Goal: Book appointment/travel/reservation

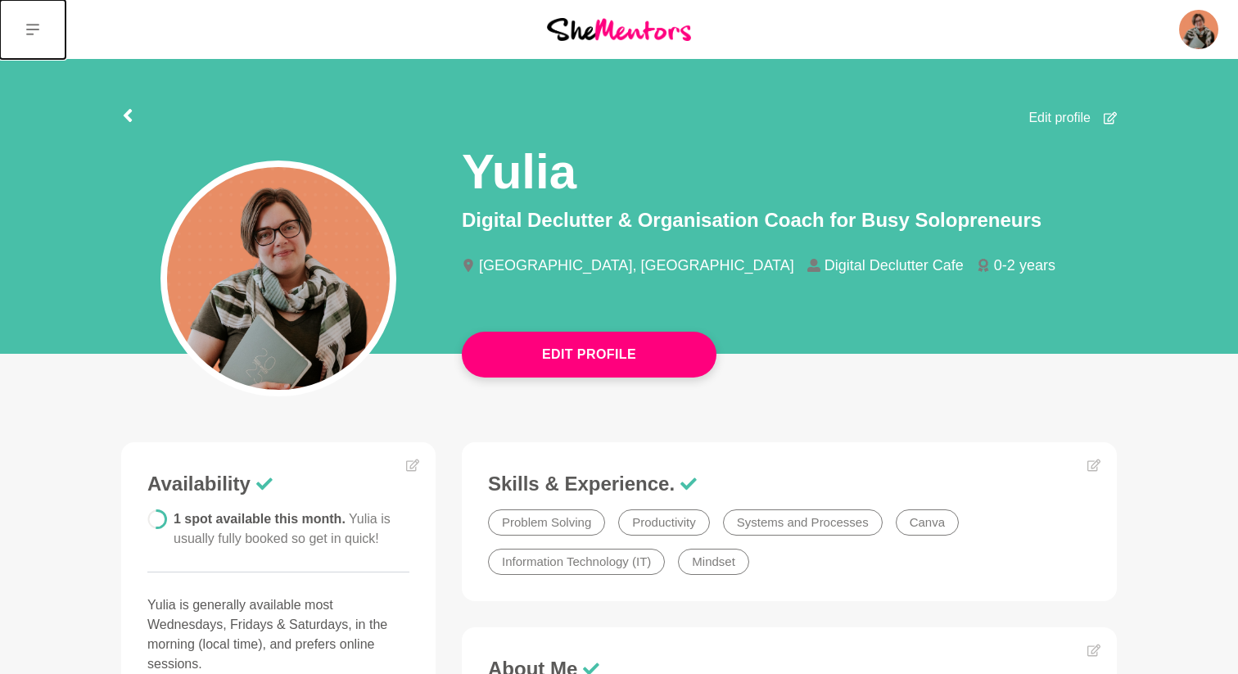
click at [35, 34] on icon at bounding box center [32, 29] width 13 height 13
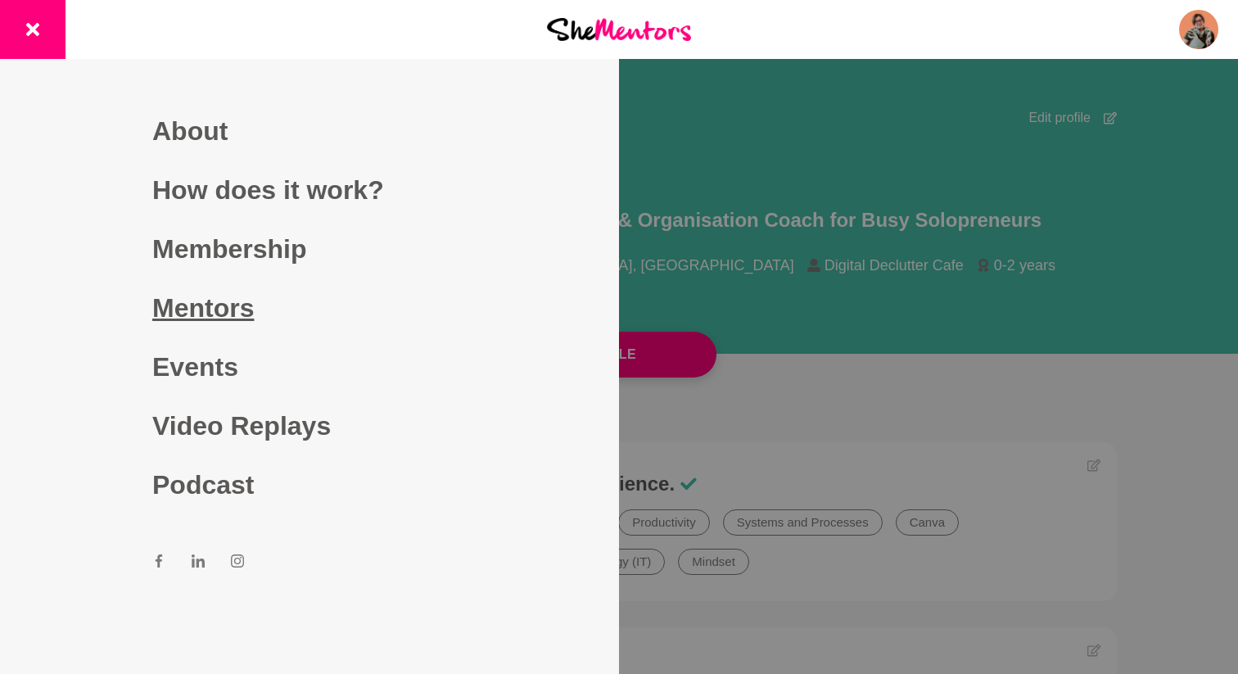
click at [198, 296] on link "Mentors" at bounding box center [309, 307] width 314 height 59
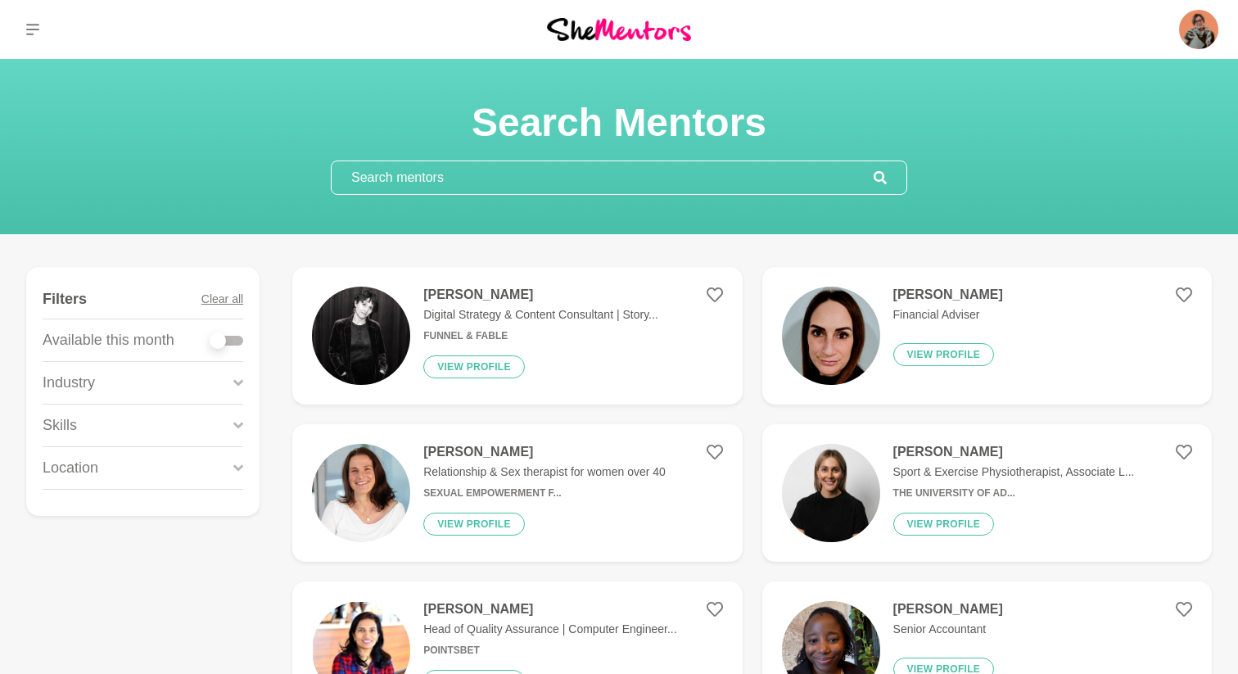
click at [385, 178] on input "text" at bounding box center [603, 177] width 542 height 33
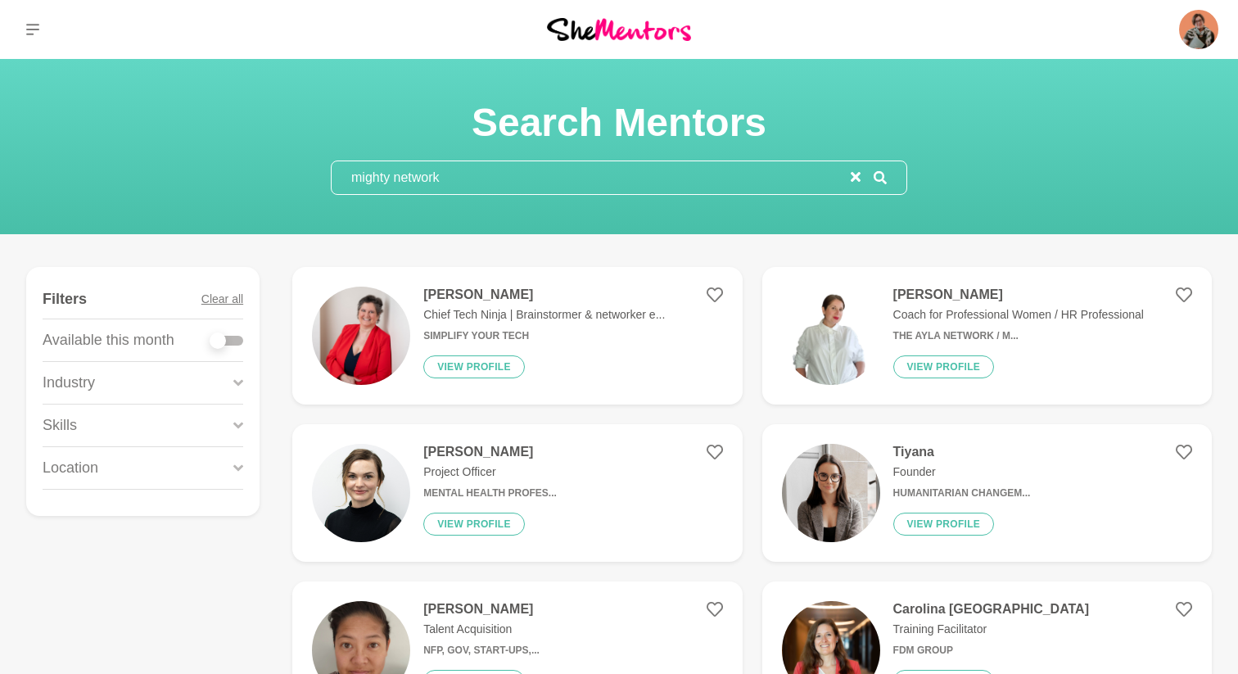
click at [465, 185] on input "mighty network" at bounding box center [591, 177] width 519 height 33
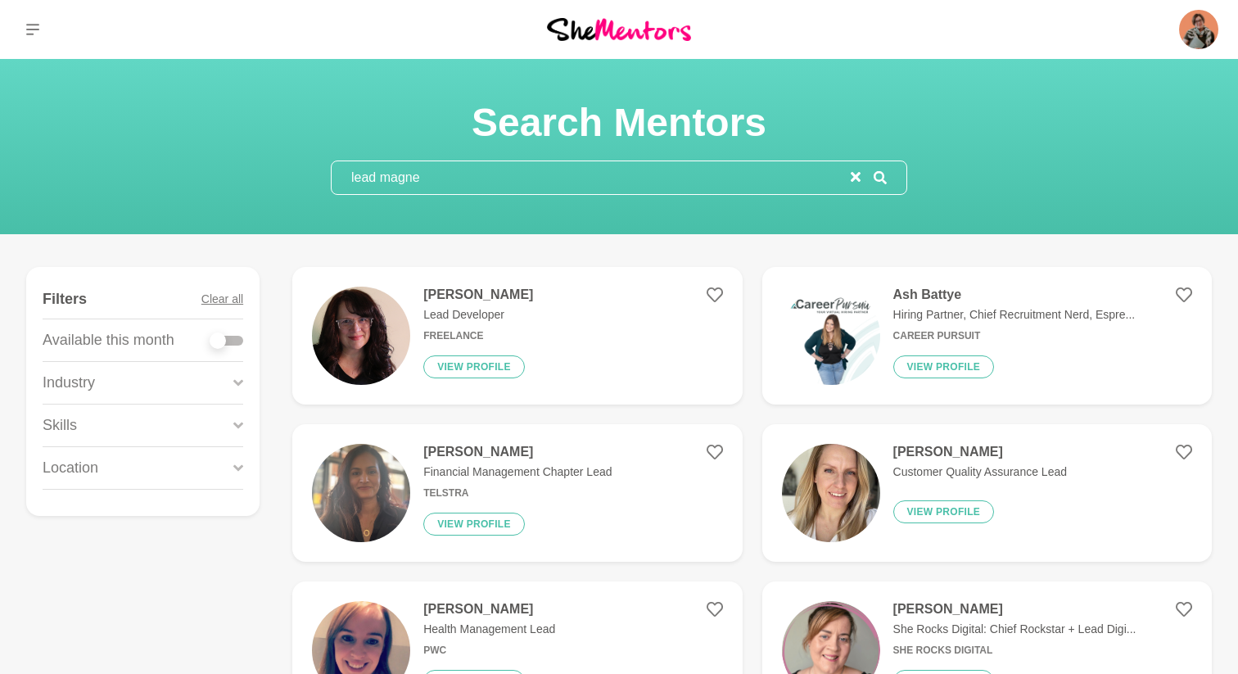
type input "lead magnet"
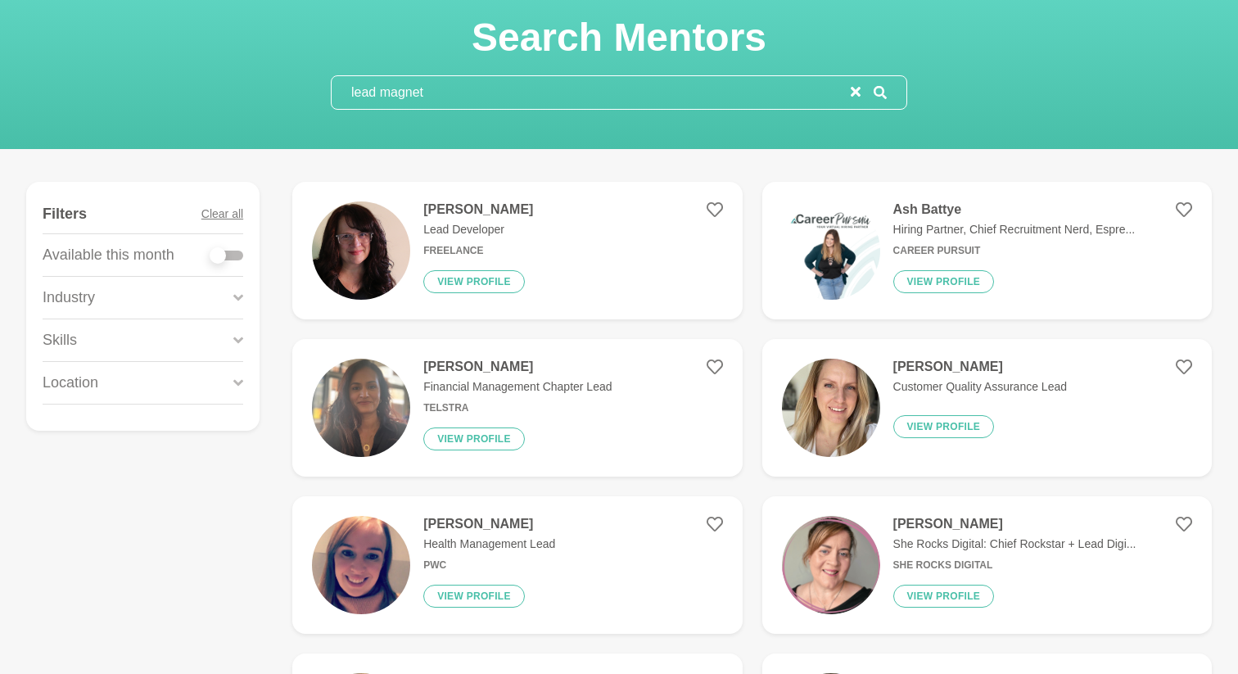
scroll to position [46, 0]
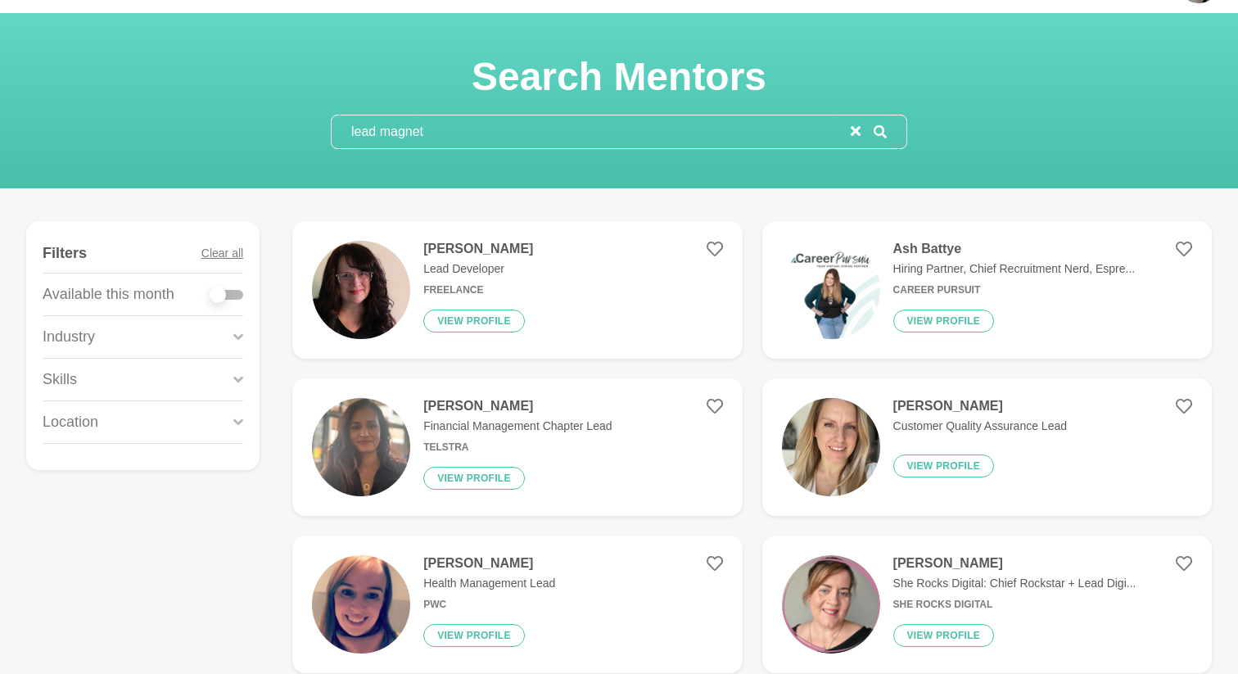
drag, startPoint x: 443, startPoint y: 127, endPoint x: 344, endPoint y: 127, distance: 99.1
click at [344, 127] on input "lead magnet" at bounding box center [591, 131] width 519 height 33
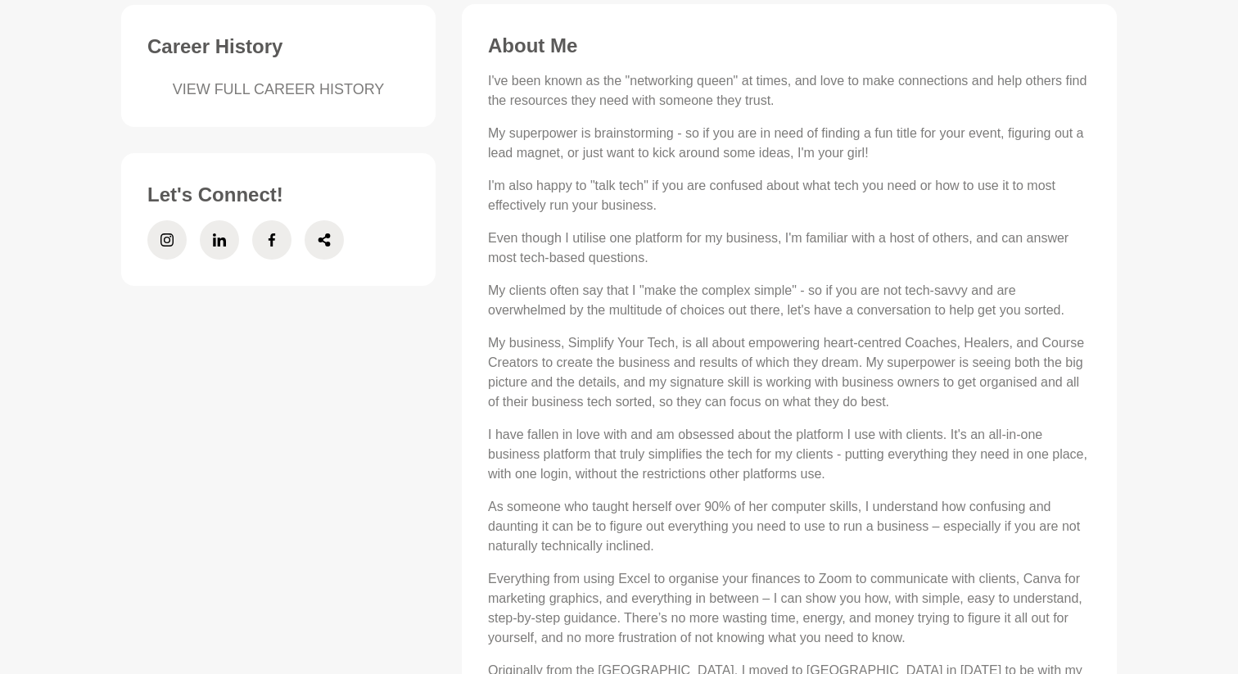
scroll to position [702, 0]
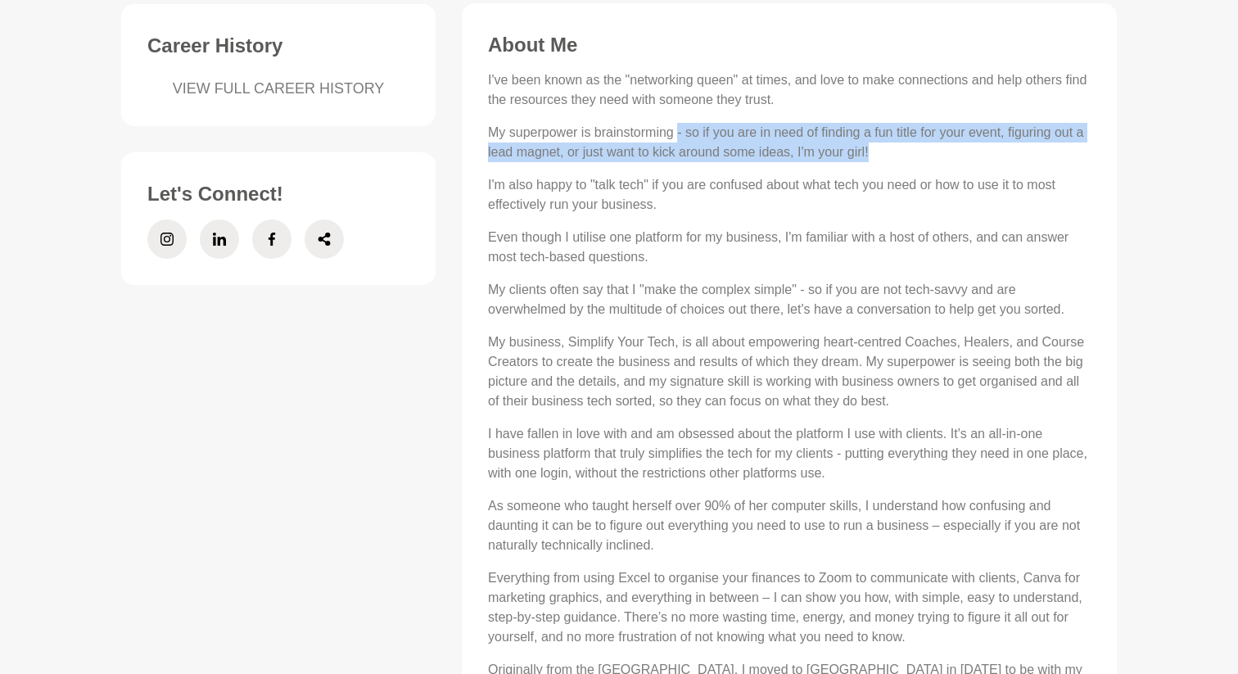
drag, startPoint x: 682, startPoint y: 133, endPoint x: 906, endPoint y: 153, distance: 224.4
click at [906, 153] on p "My superpower is brainstorming - so if you are in need of finding a fun title f…" at bounding box center [789, 142] width 603 height 39
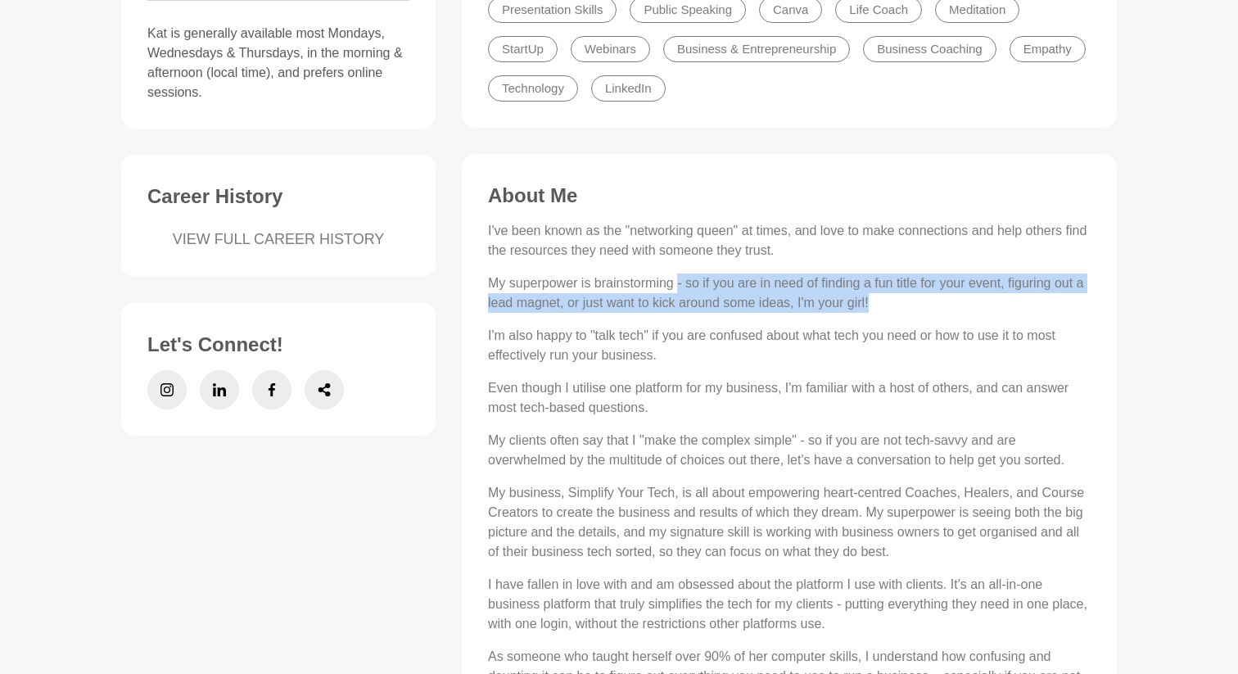
scroll to position [551, 0]
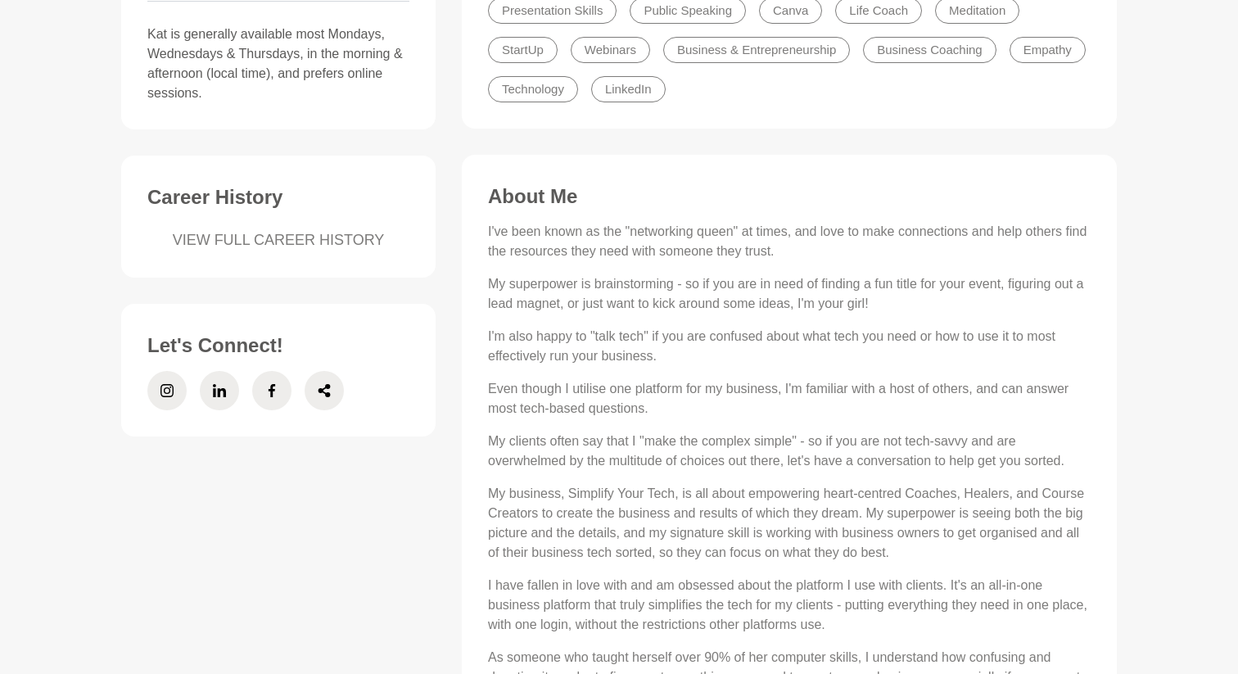
click at [594, 244] on p "I've been known as the "networking queen" at times, and love to make connection…" at bounding box center [789, 241] width 603 height 39
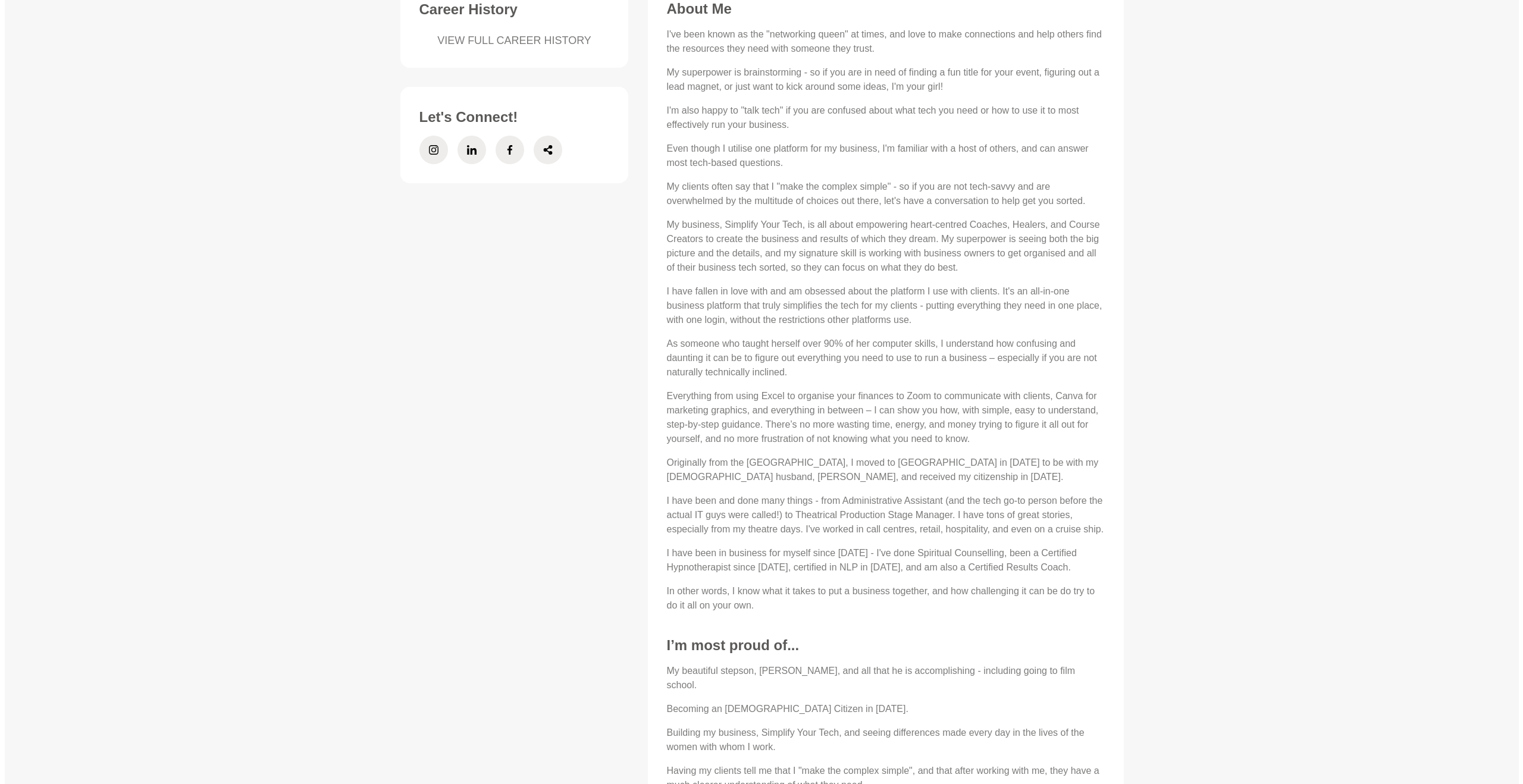
scroll to position [0, 0]
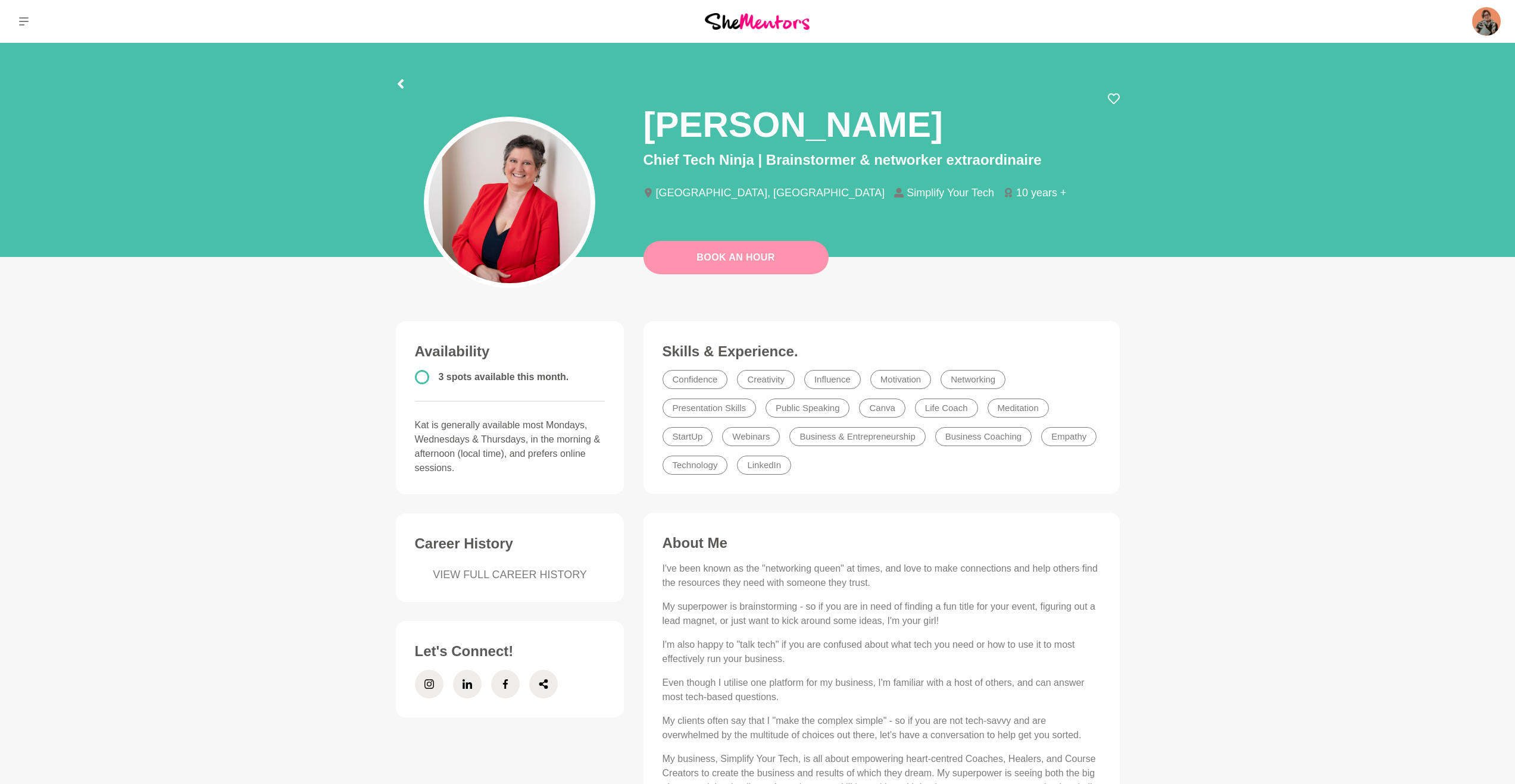
click at [700, 266] on link "Book An Hour" at bounding box center [736, 258] width 185 height 33
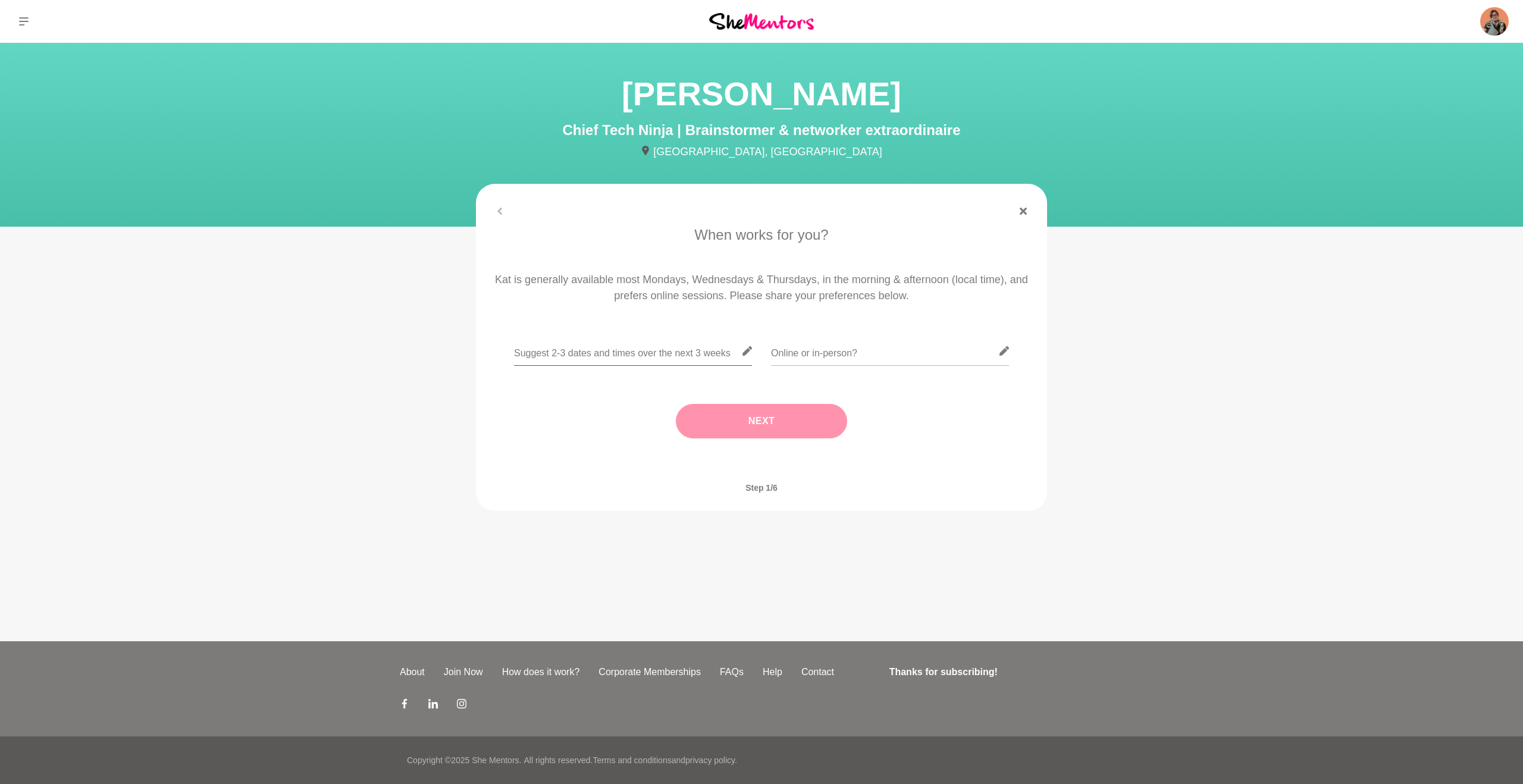
click at [547, 354] on input "text" at bounding box center [633, 351] width 238 height 29
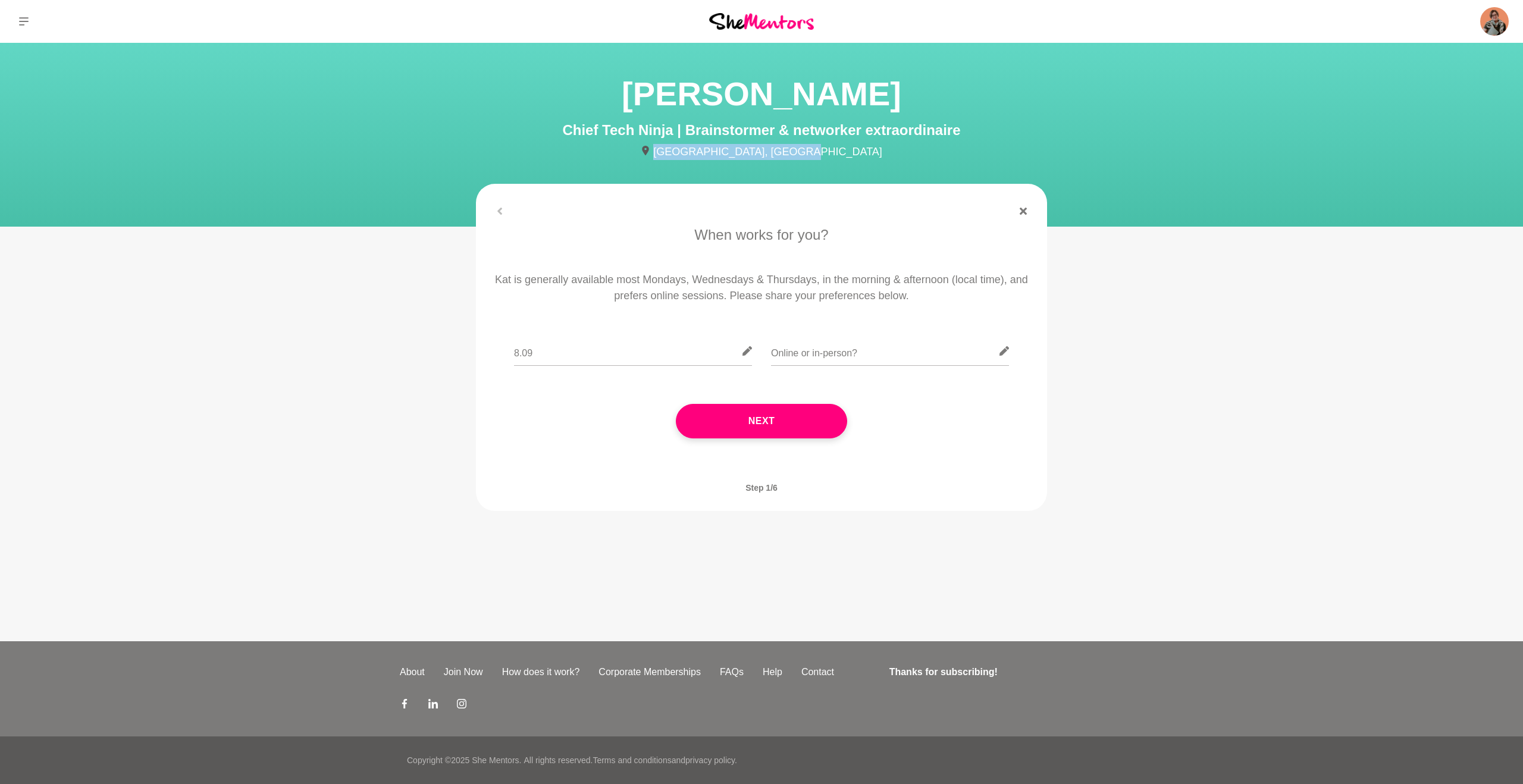
drag, startPoint x: 704, startPoint y: 152, endPoint x: 871, endPoint y: 164, distance: 167.4
click at [871, 164] on section "Kat Milner Chief Tech Ninja | Brainstormer & networker extraordinaire Munno Par…" at bounding box center [762, 134] width 1523 height 184
copy p "Munno Para West, Australia"
click at [563, 355] on input "8.09" at bounding box center [633, 351] width 238 height 29
click at [688, 351] on input "8.09 morning and evening times, 10.09 - morning times," at bounding box center [633, 351] width 238 height 29
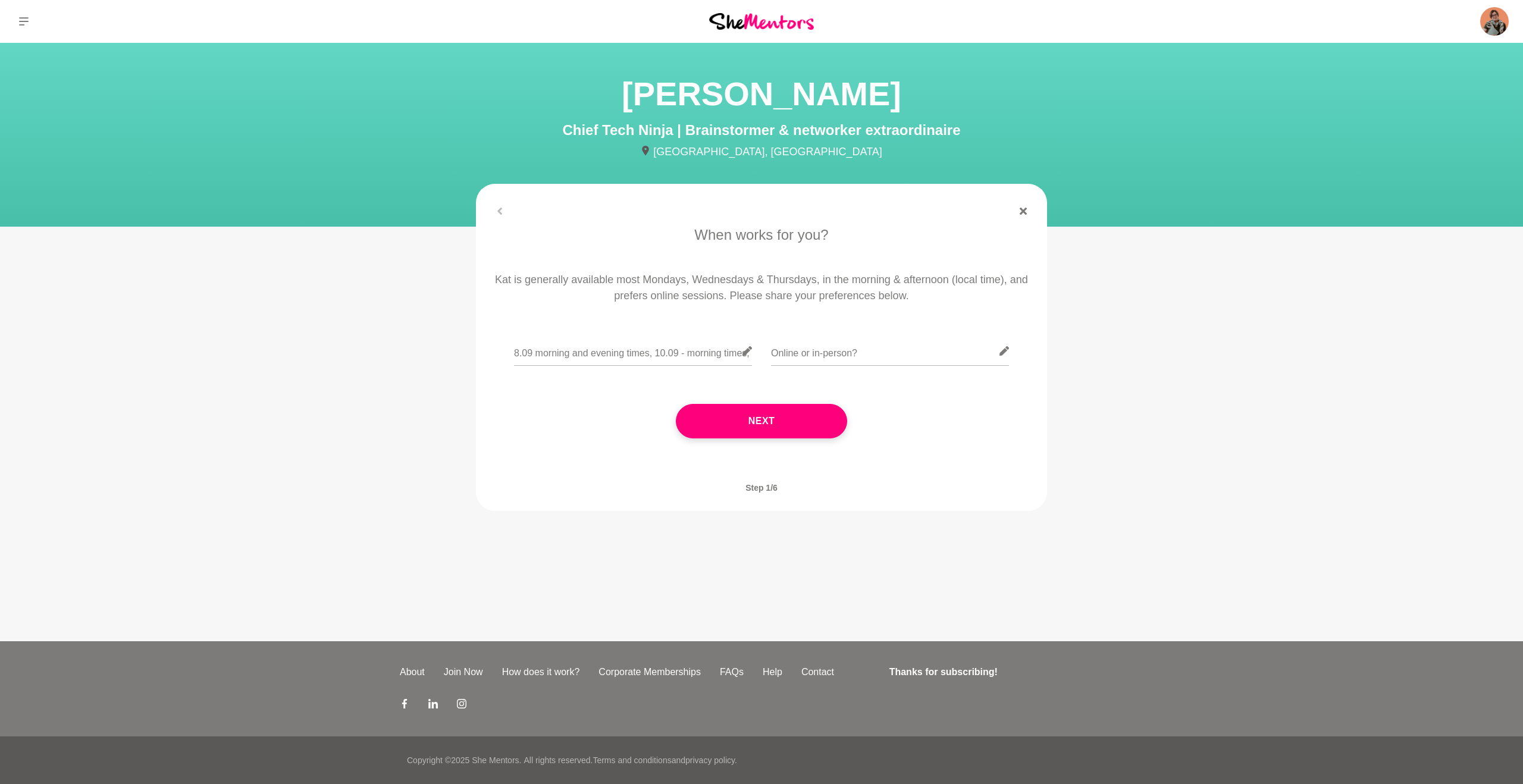
click at [748, 351] on icon at bounding box center [747, 351] width 9 height 9
click at [717, 350] on input "8.09 morning and evening times, 10.09 - morning times," at bounding box center [633, 351] width 238 height 29
click at [589, 353] on input "8.09 morning and evening times, 10.09 - morning times, 17.09 - morning times, 1…" at bounding box center [633, 351] width 238 height 29
click at [731, 346] on input "8.09 morning and evening times, 10.09 - morning times, 15.09 - evening time, 17…" at bounding box center [633, 351] width 238 height 29
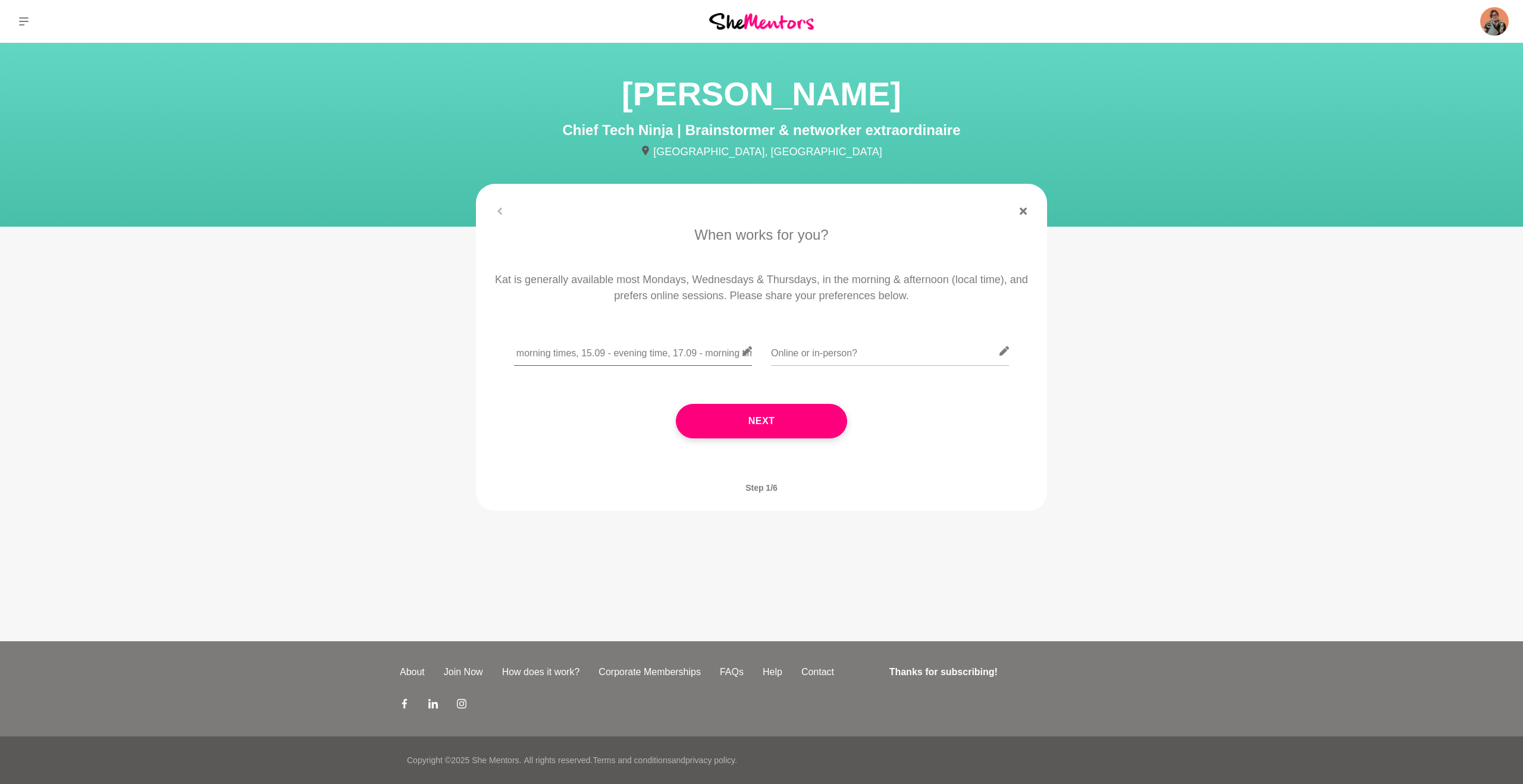
click at [729, 355] on input "8.09 morning and evening times, 10.09 - morning times, 15.09 - evening time, 17…" at bounding box center [633, 351] width 238 height 29
drag, startPoint x: 729, startPoint y: 355, endPoint x: 751, endPoint y: 354, distance: 22.0
click at [751, 354] on div "8.09 morning and evening times, 10.09 - morning times, 15.09 - evening time, 17…" at bounding box center [633, 358] width 238 height 44
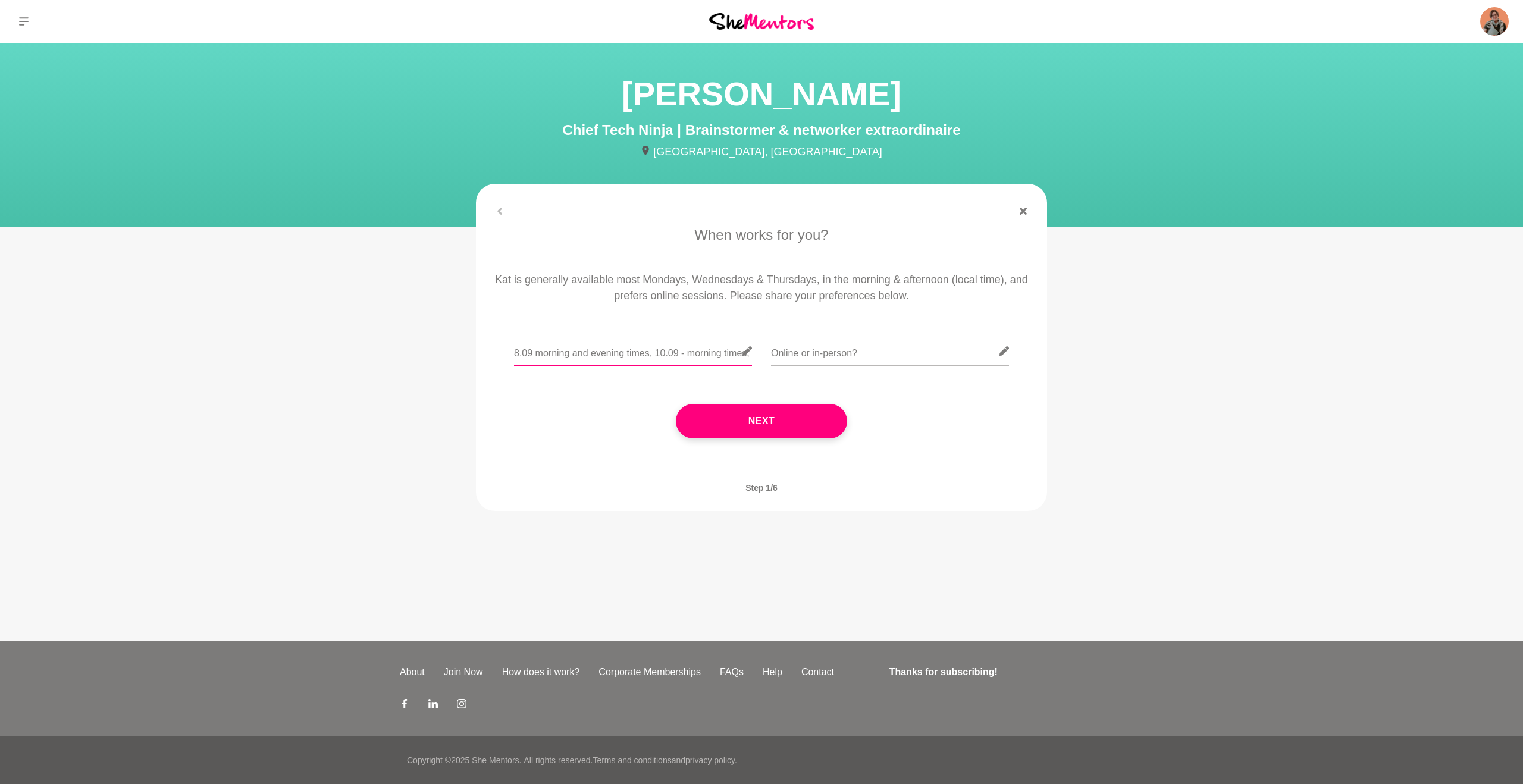
paste input "Here are the times I’m available: 8.09 – morning and evening 10.09 – morning 15…"
type input "Here are the times I’m available: 8.09 – morning and evening 10.09 – morning 15…"
click at [823, 356] on input "text" at bounding box center [890, 351] width 238 height 29
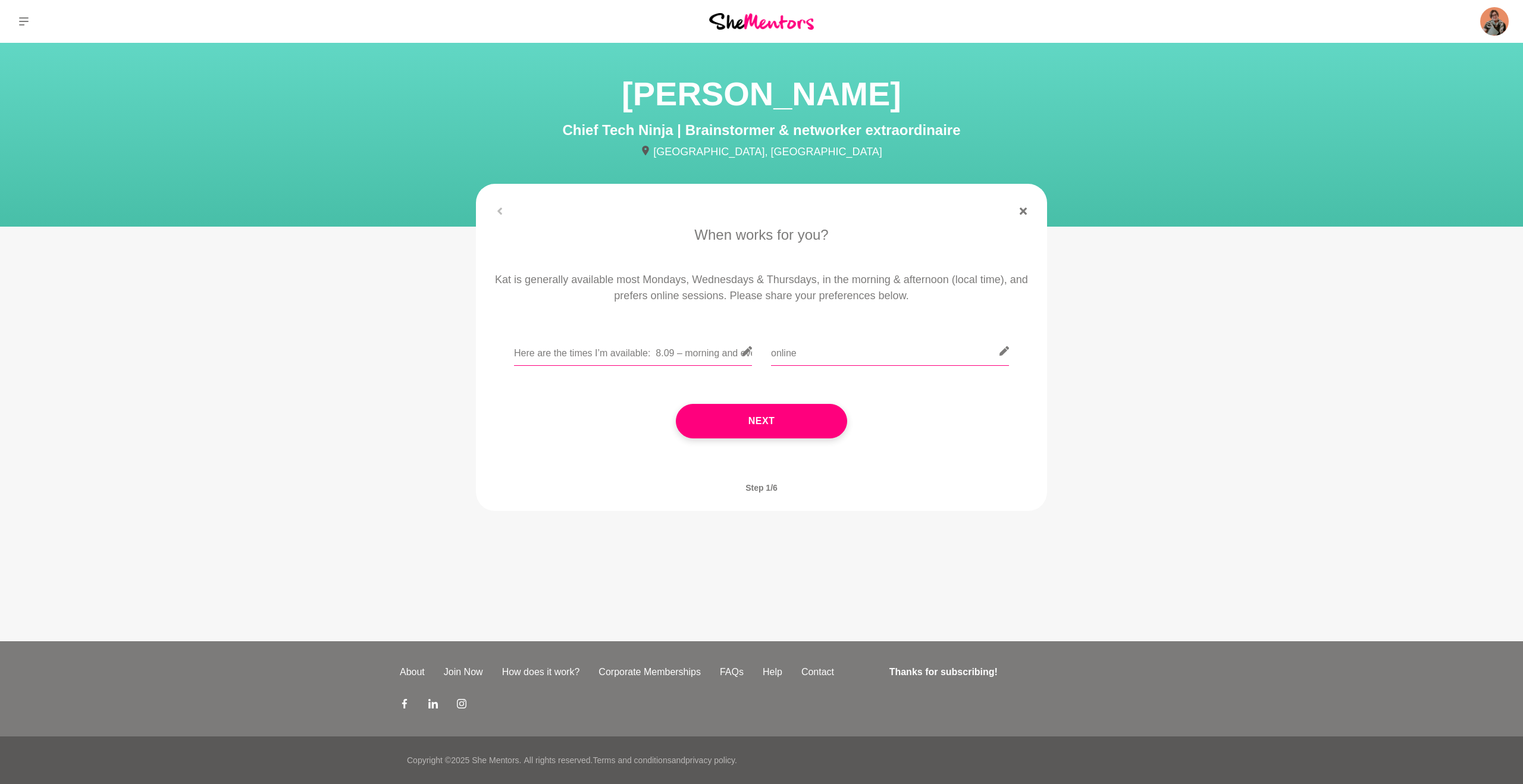
type input "online"
click at [698, 349] on input "Here are the times I’m available: 8.09 – morning and evening 10.09 – morning 15…" at bounding box center [633, 351] width 238 height 29
drag, startPoint x: 697, startPoint y: 352, endPoint x: 766, endPoint y: 353, distance: 69.0
click at [766, 353] on div "Here are the times I’m available: 8.09 – morning and evening 10.09 – morning 15…" at bounding box center [762, 358] width 538 height 44
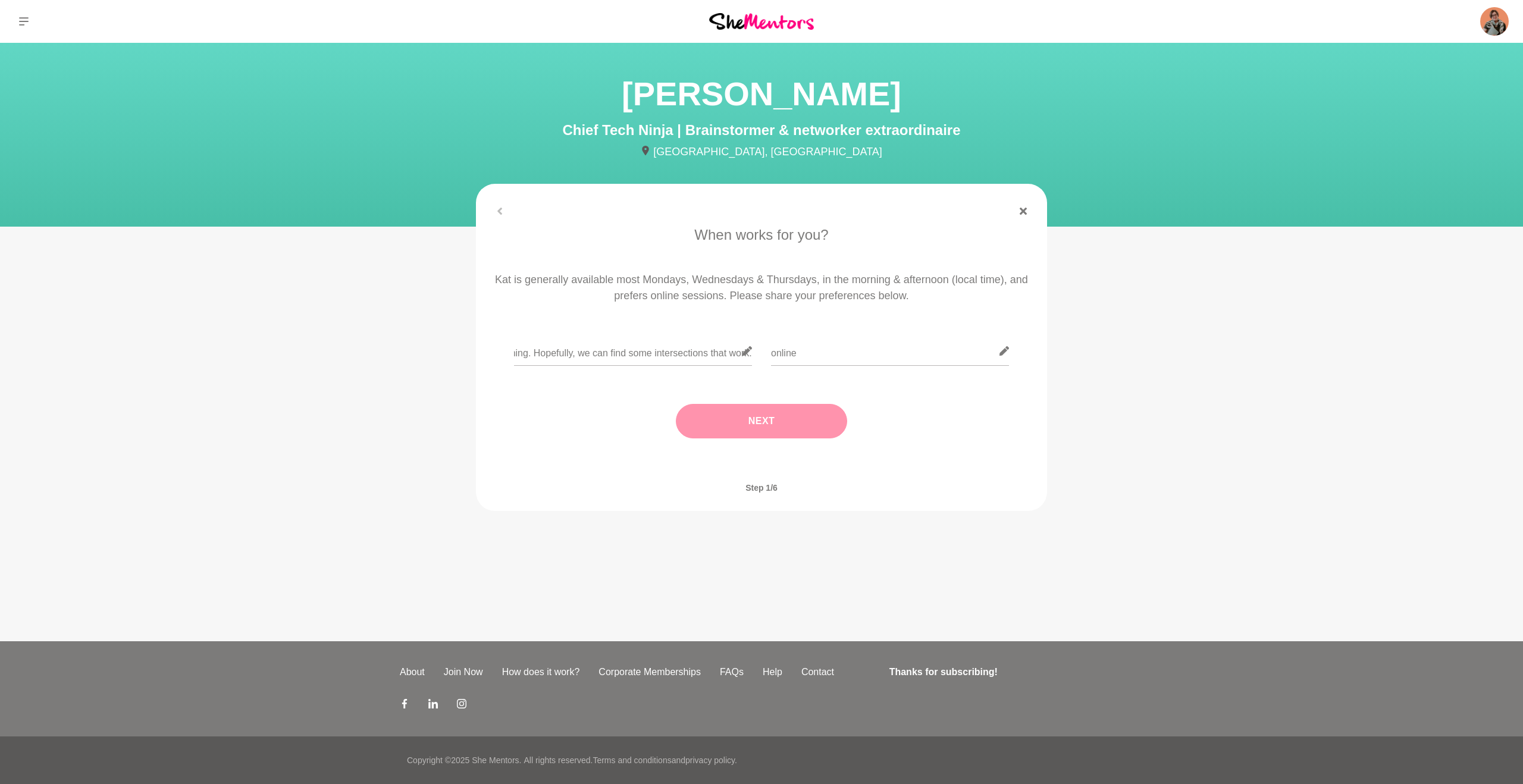
scroll to position [0, 0]
click at [716, 435] on button "Next" at bounding box center [762, 421] width 171 height 34
click at [701, 352] on input "text" at bounding box center [762, 351] width 238 height 29
type input "Wellington, New Zealand. NZST"
click at [743, 424] on button "Next" at bounding box center [762, 421] width 171 height 34
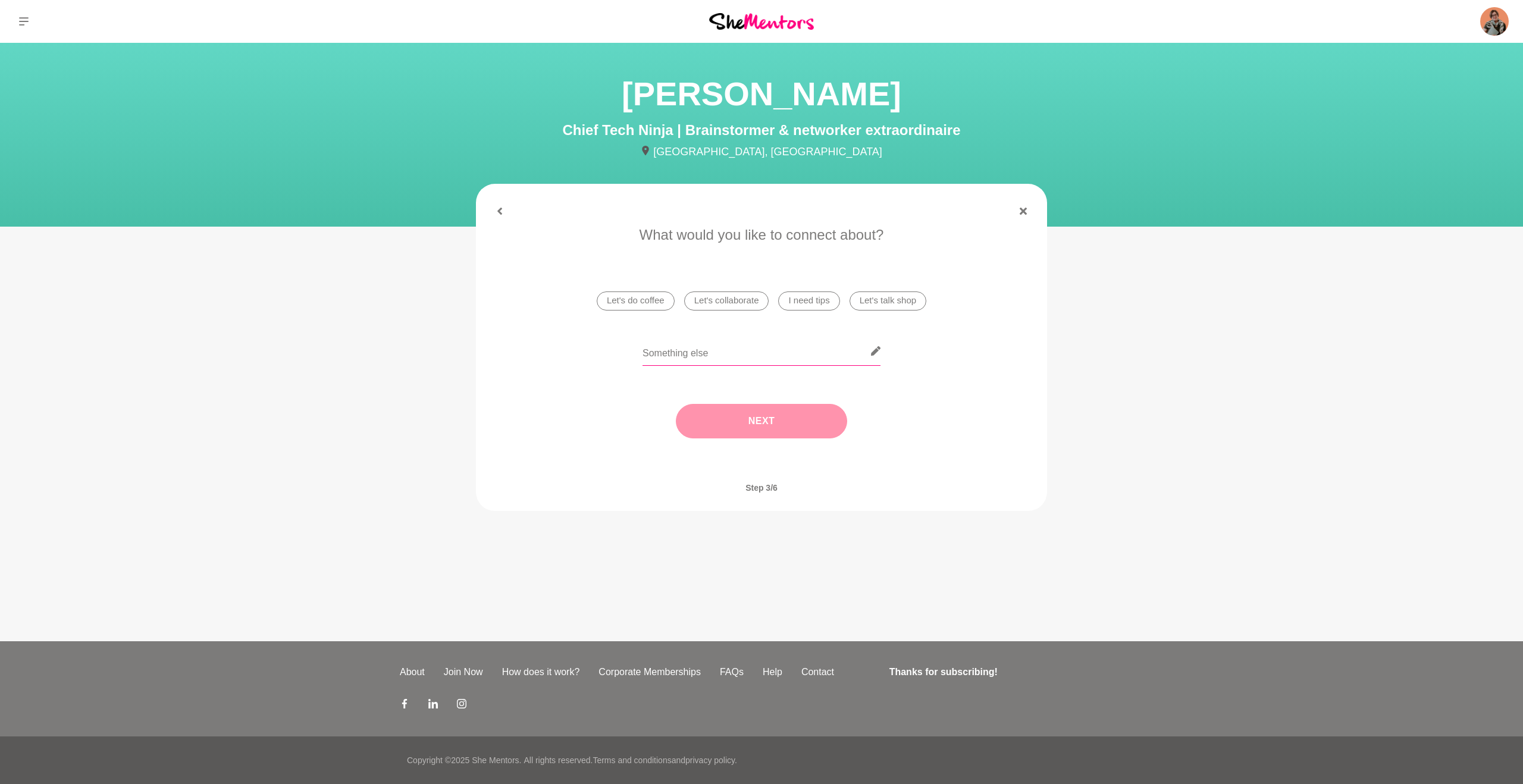
click at [691, 352] on input "text" at bounding box center [762, 351] width 238 height 29
drag, startPoint x: 676, startPoint y: 353, endPoint x: 929, endPoint y: 343, distance: 253.2
click at [899, 349] on div "I'd love to brainstorm about my lead magnet and s" at bounding box center [762, 358] width 538 height 44
click at [757, 355] on input "I'd love to use a bit of your superpower" at bounding box center [762, 351] width 238 height 29
click at [858, 354] on input "I'd love to use a bit of your brainstorming superpower" at bounding box center [762, 351] width 238 height 29
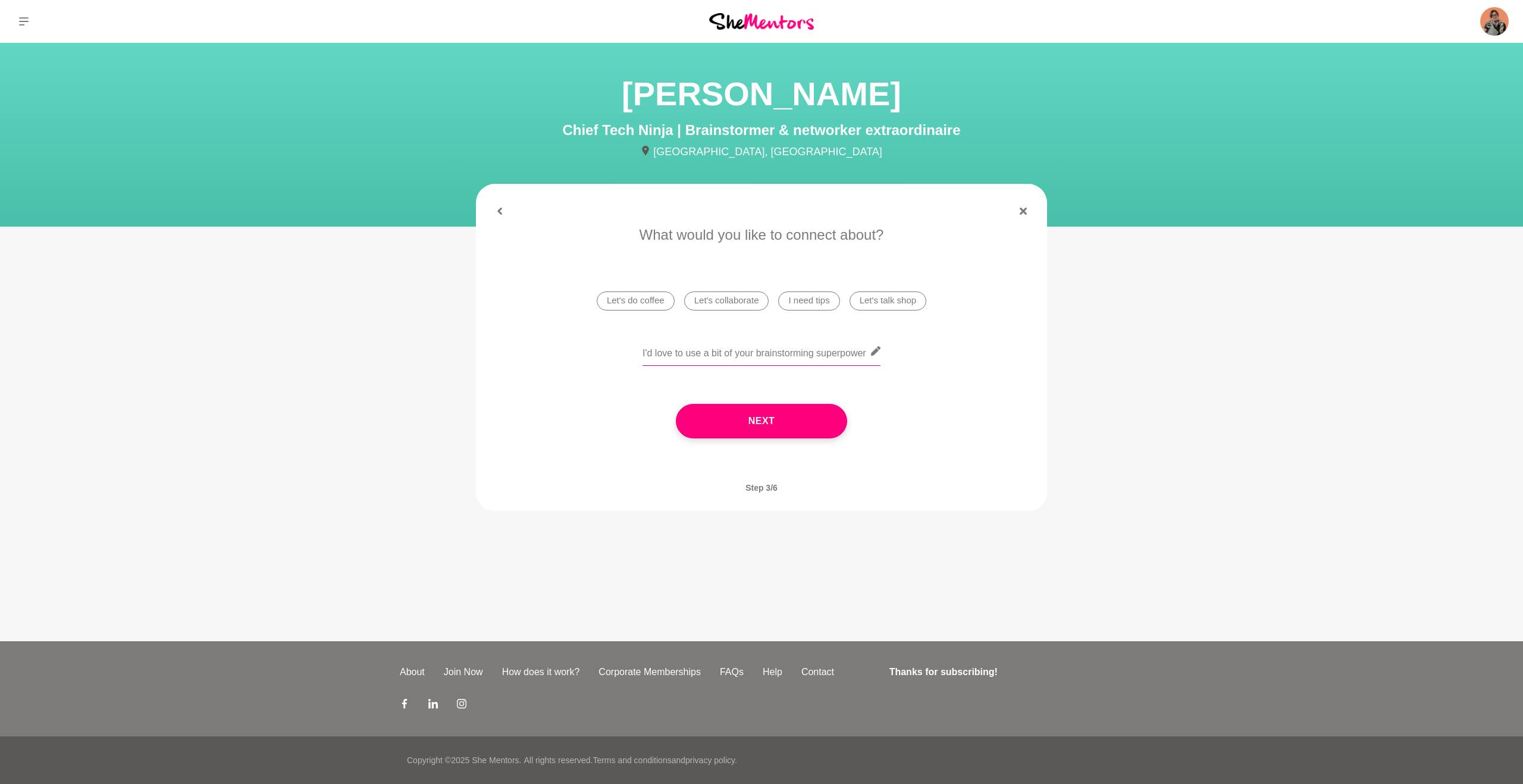
click at [867, 355] on input "I'd love to use a bit of your brainstorming superpower" at bounding box center [762, 351] width 238 height 29
drag, startPoint x: 823, startPoint y: 356, endPoint x: 899, endPoint y: 352, distance: 76.1
click at [899, 352] on div "I'd love to use a bit of your brainstorming superpower - and chat about my lead…" at bounding box center [762, 358] width 538 height 44
type input "I'd love to use a bit of your brainstorming superpower - and chat about my lead…"
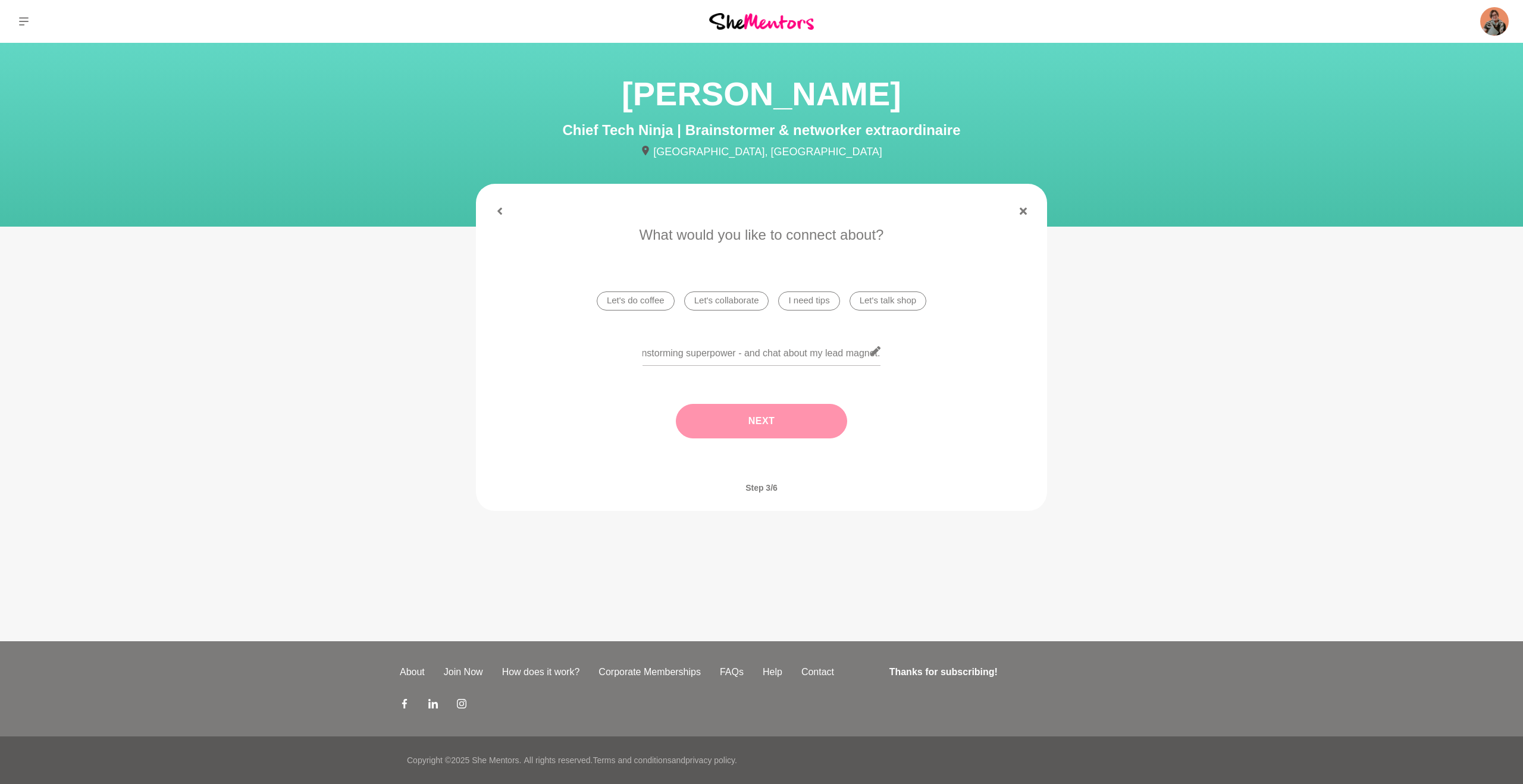
scroll to position [0, 0]
click at [726, 426] on button "Next" at bounding box center [762, 421] width 171 height 34
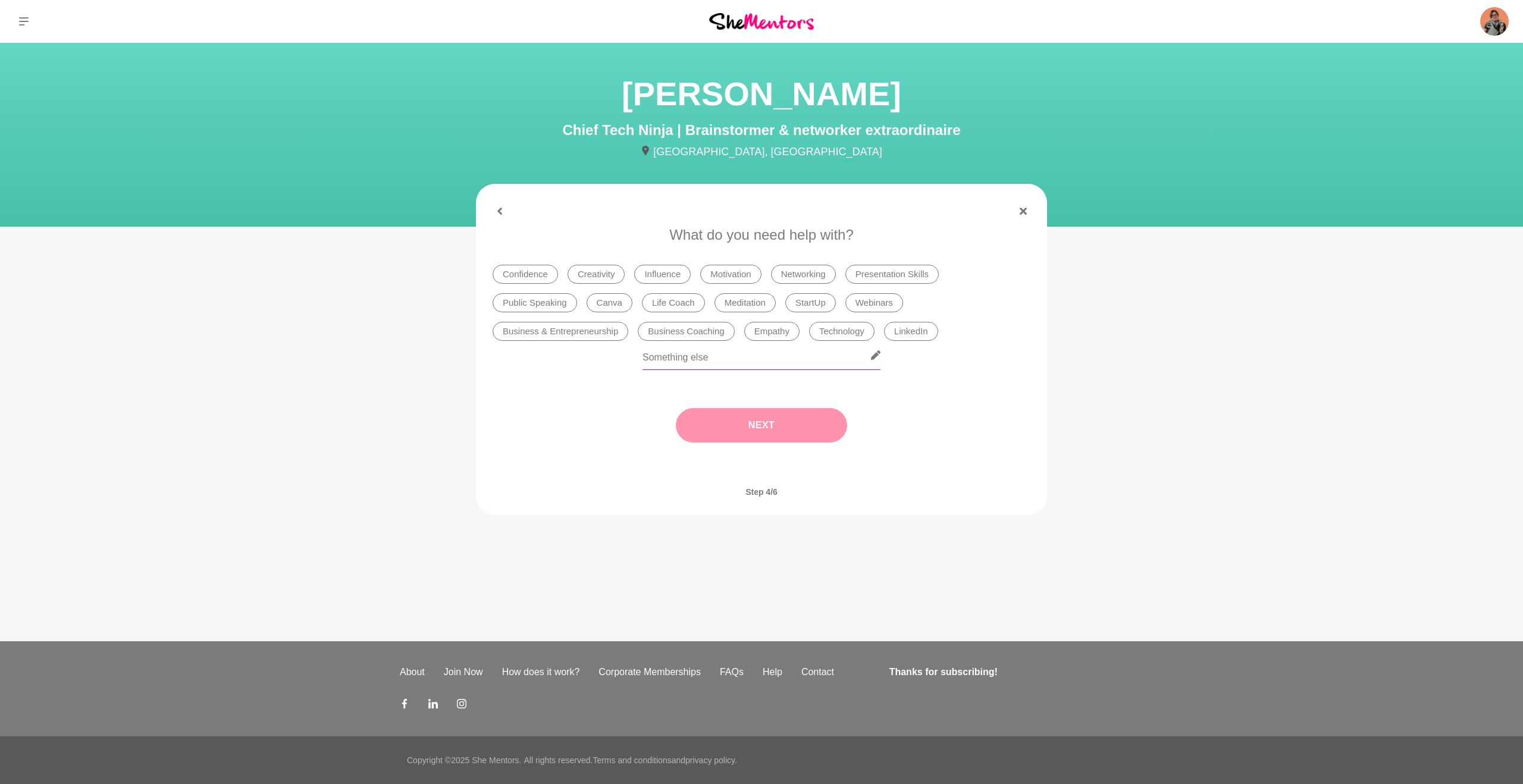
click at [678, 360] on input "text" at bounding box center [762, 355] width 238 height 29
type input "Form an idea into something real and helpful"
click at [746, 427] on button "Next" at bounding box center [762, 425] width 171 height 34
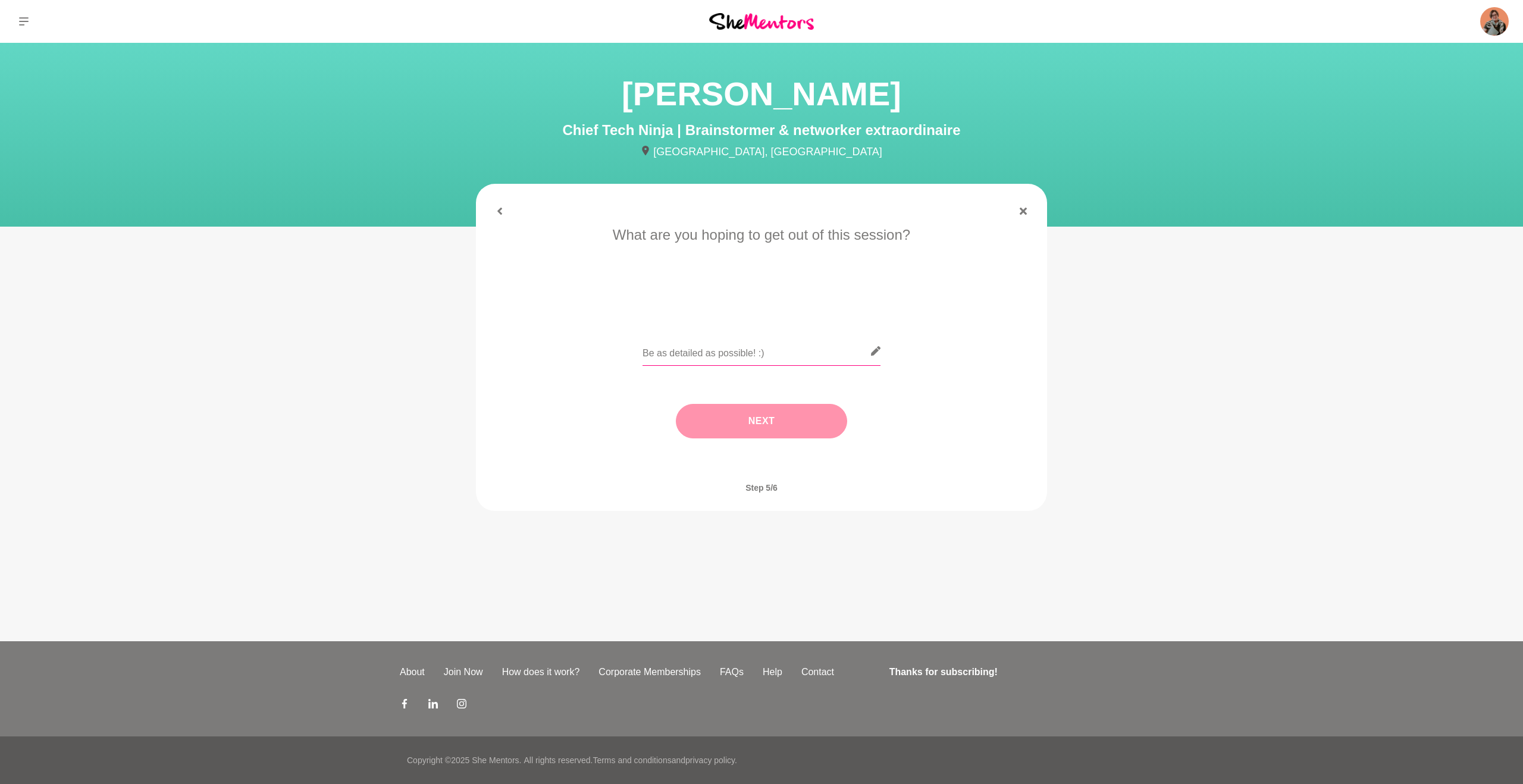
click at [698, 353] on input "text" at bounding box center [762, 351] width 238 height 29
click at [769, 355] on input "I've got an idea for a new lead magnet that can help my audience to identify th…" at bounding box center [762, 351] width 238 height 29
drag, startPoint x: 801, startPoint y: 352, endPoint x: 902, endPoint y: 355, distance: 101.0
click at [899, 355] on div "I've got an idea for a new lead magnet that can help my audience to identify th…" at bounding box center [762, 358] width 538 height 44
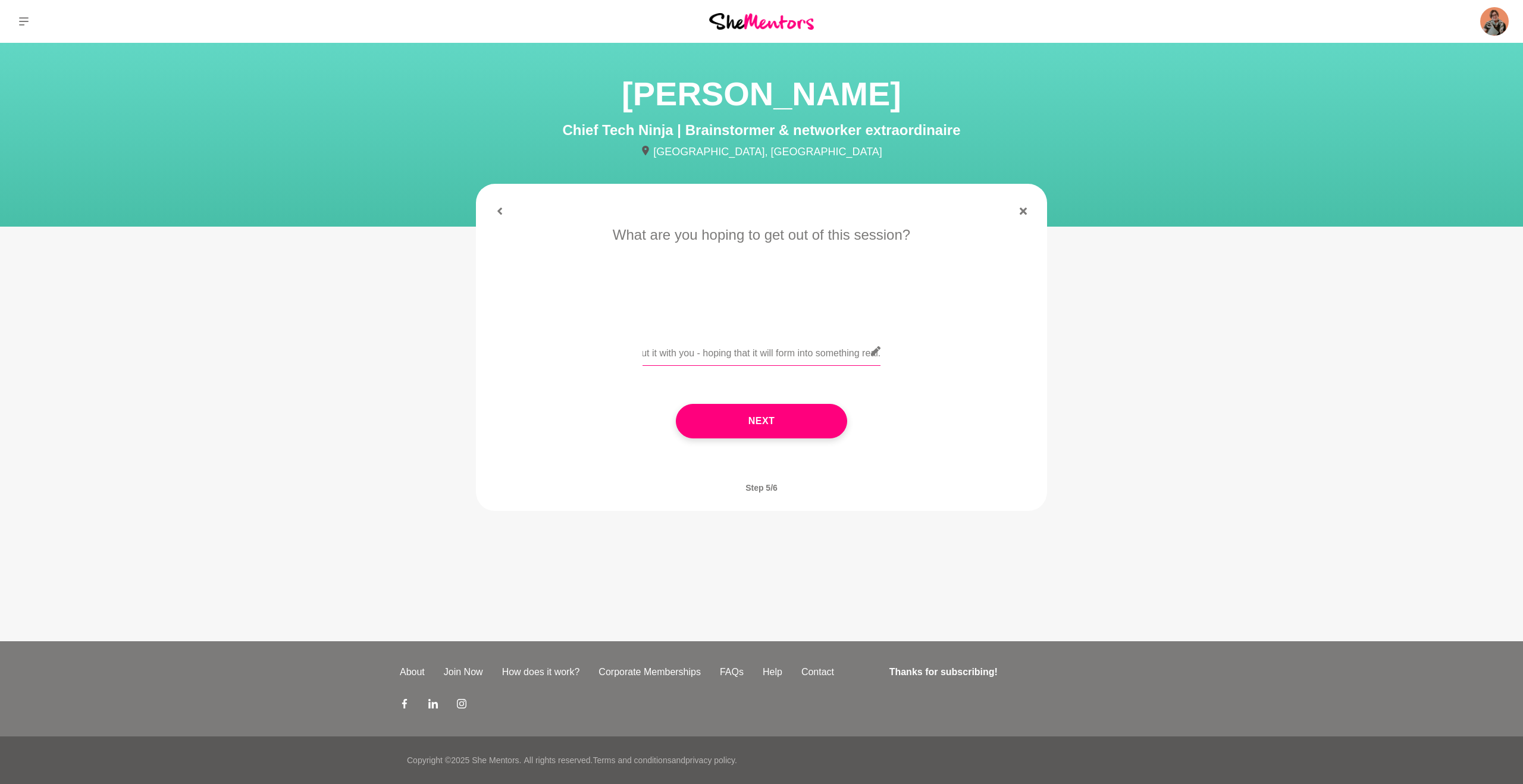
drag, startPoint x: 834, startPoint y: 353, endPoint x: 900, endPoint y: 353, distance: 66.0
click at [899, 353] on div "I've got an idea for a new lead magnet that can help my audience to identify th…" at bounding box center [762, 358] width 538 height 44
paste input "’ve got an idea for a new lead magnet that would help my audience identify thei…"
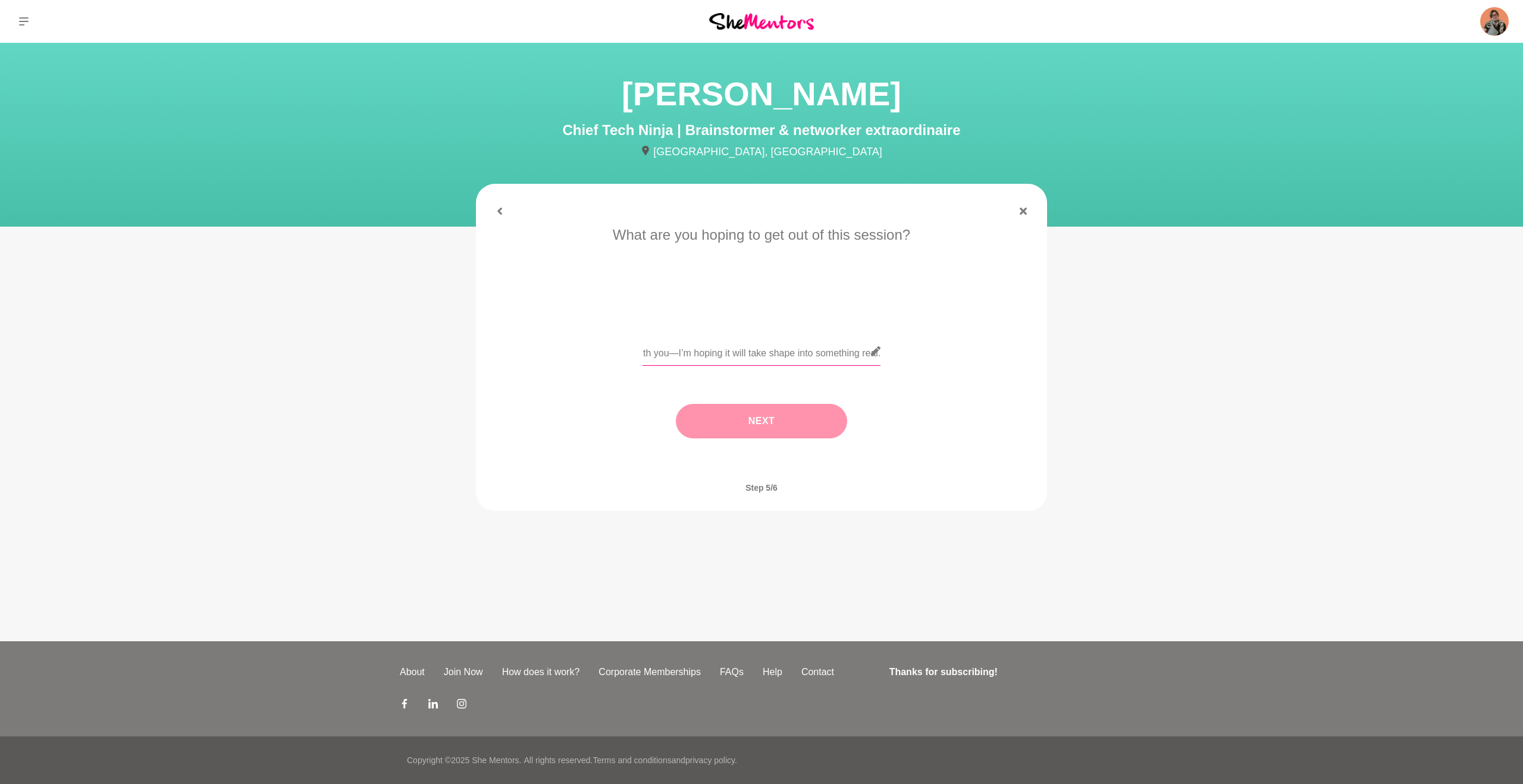
type input "I’ve got an idea for a new lead magnet that would help my audience identify the…"
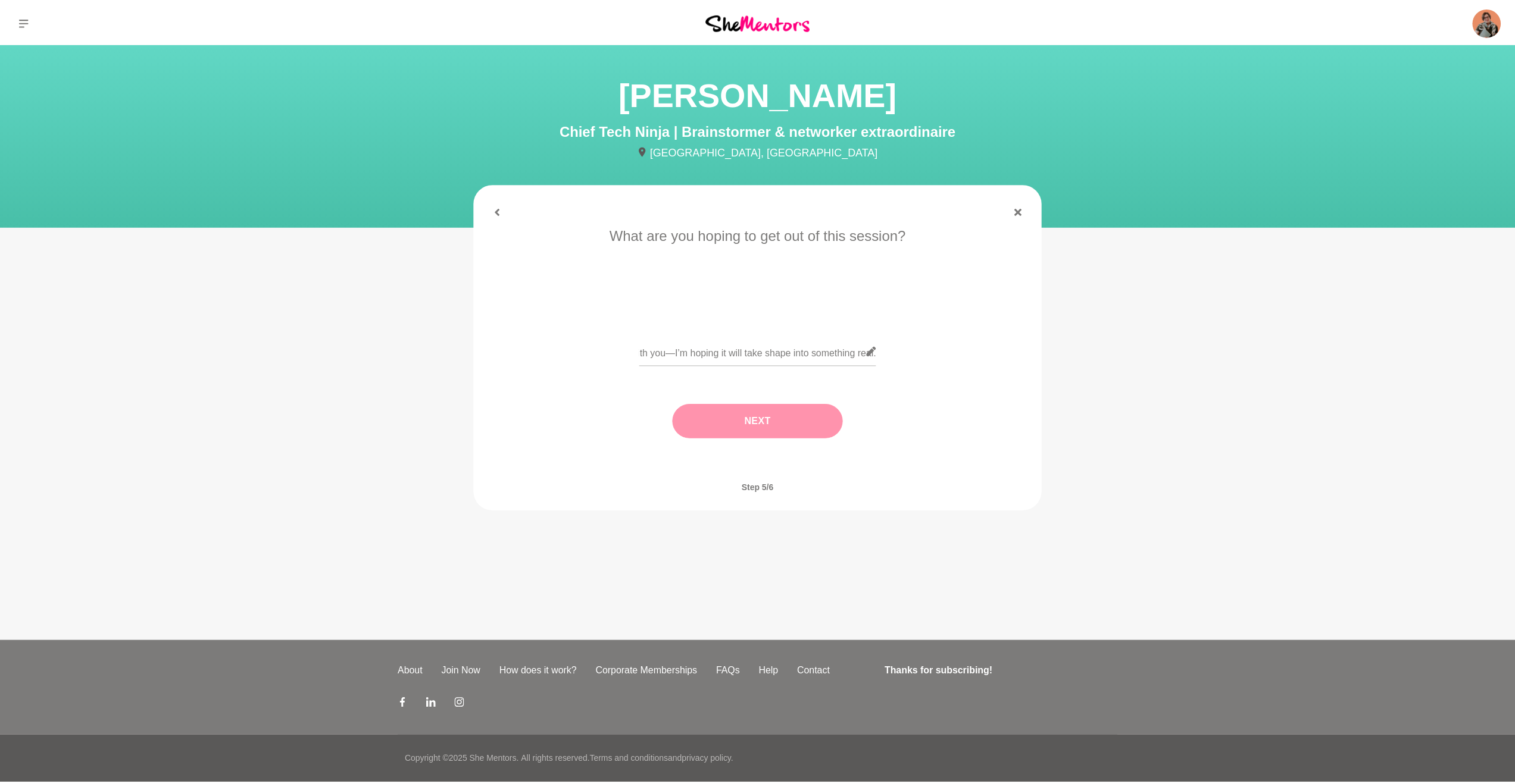
scroll to position [0, 0]
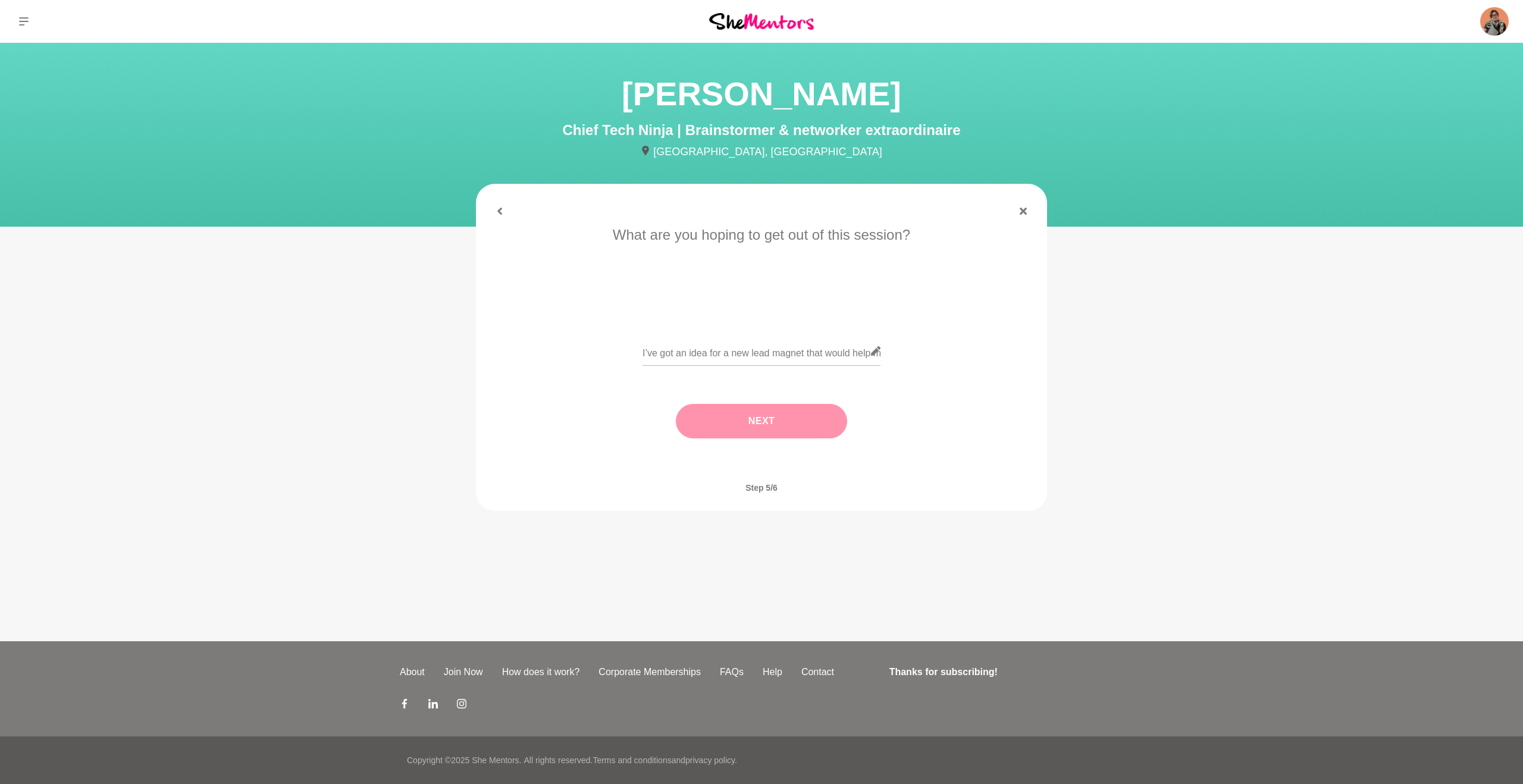
click at [751, 419] on button "Next" at bounding box center [762, 421] width 171 height 34
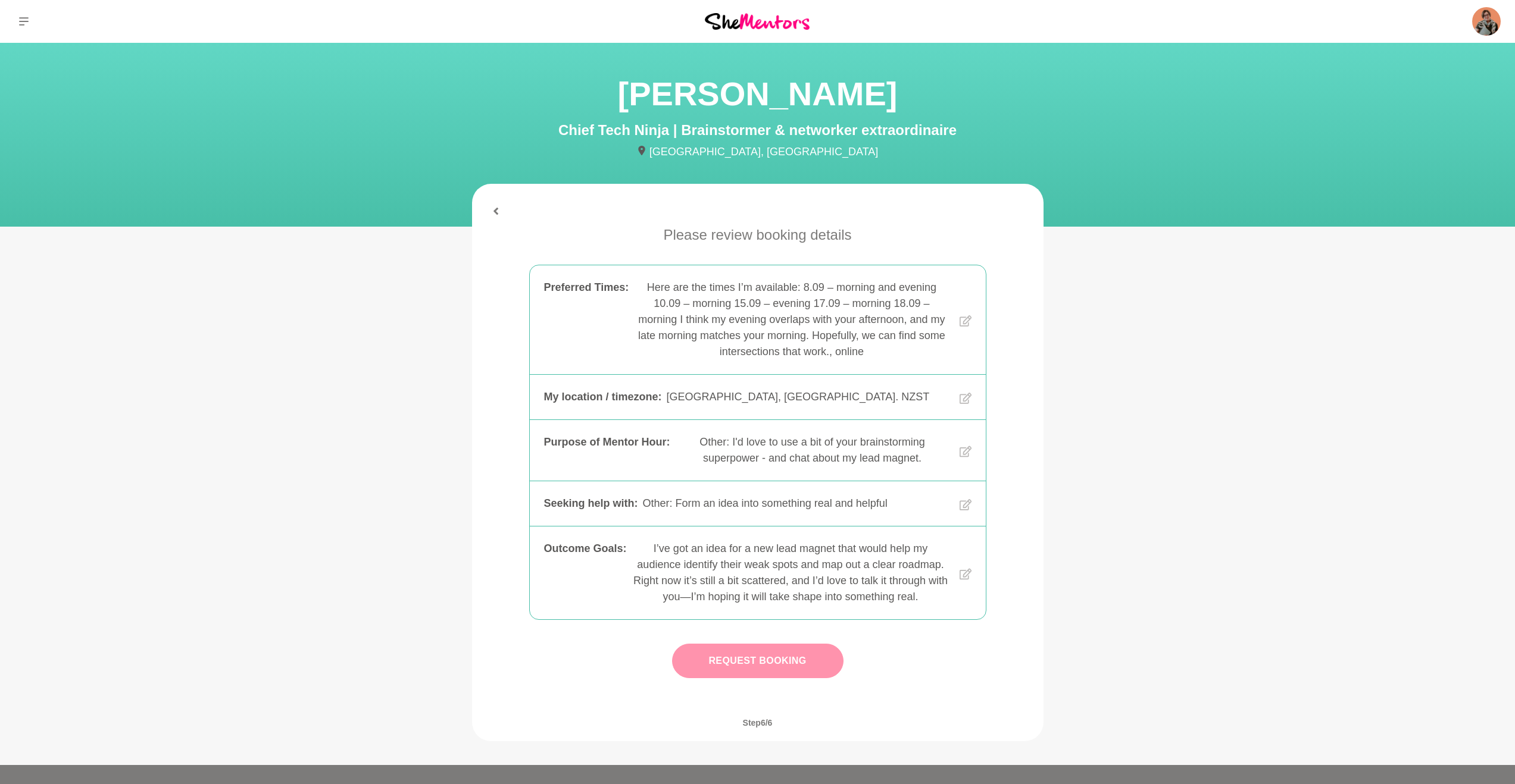
click at [731, 489] on button "Request Booking" at bounding box center [758, 660] width 172 height 34
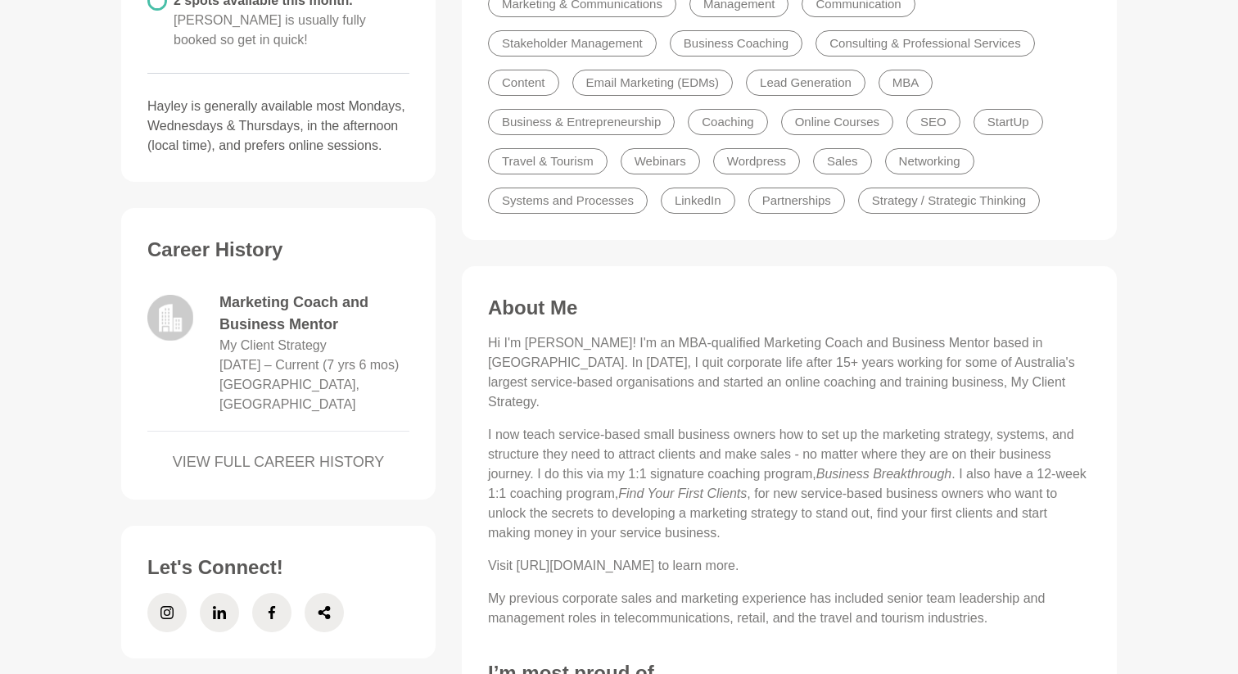
scroll to position [523, 0]
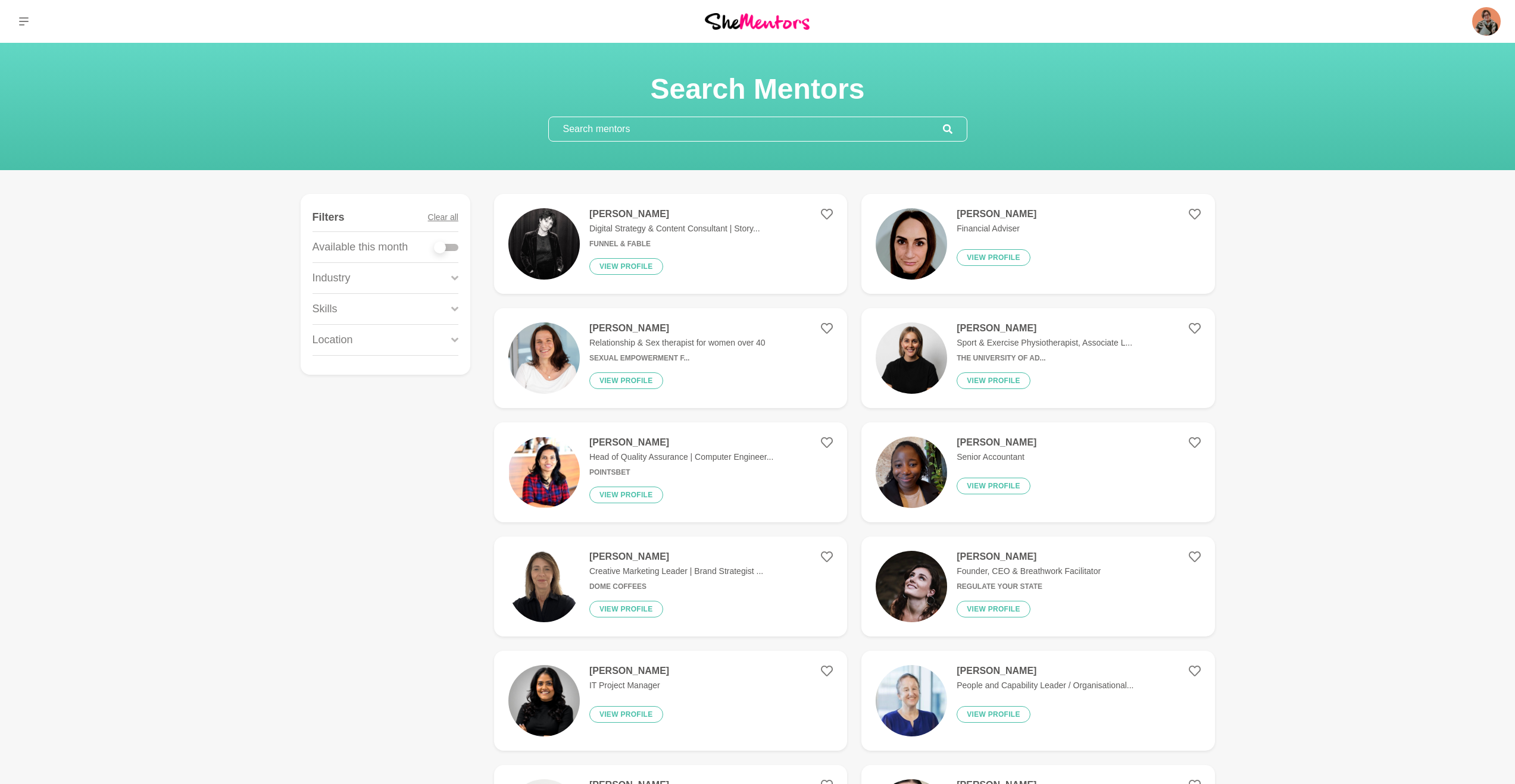
scroll to position [33, 0]
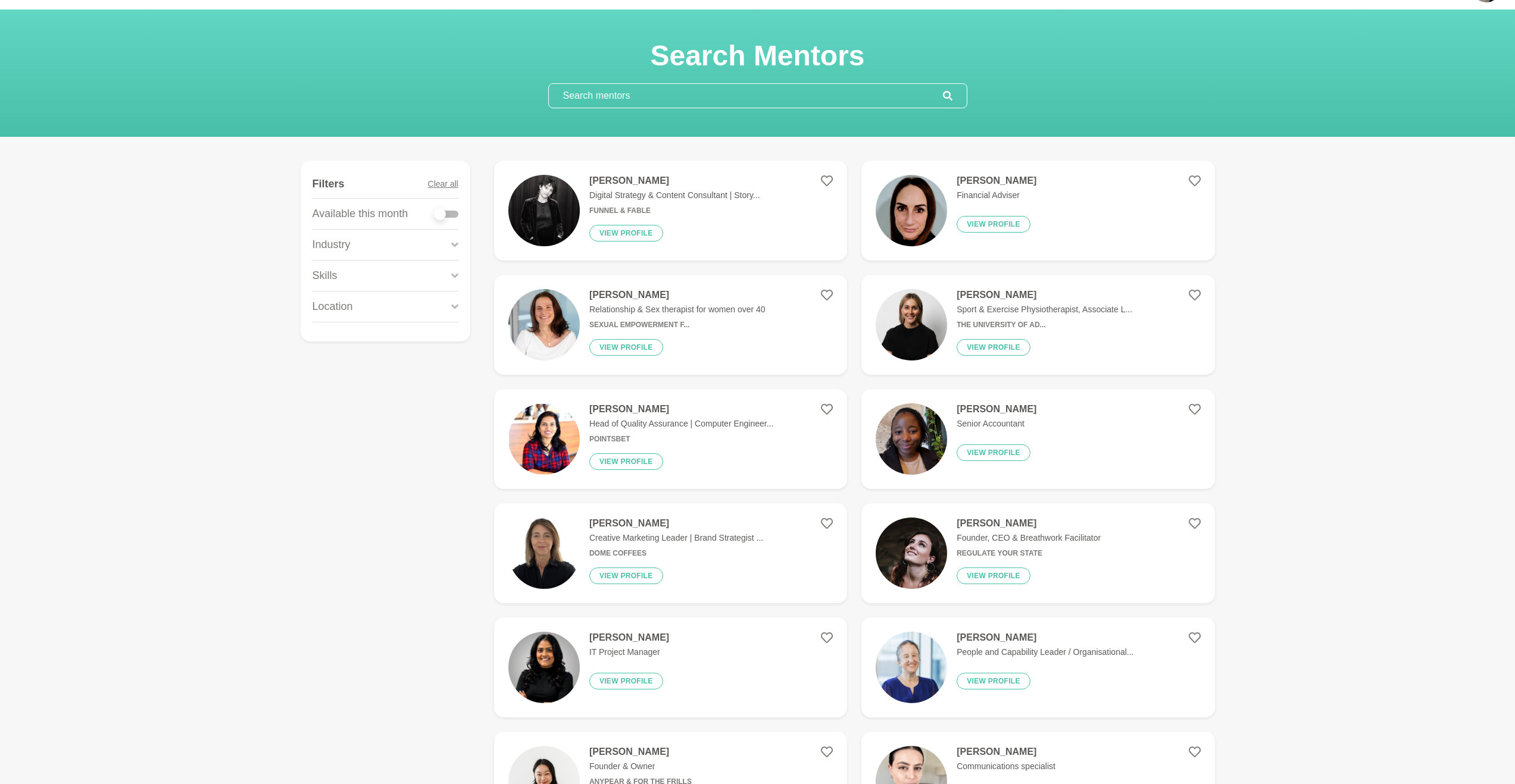
click at [619, 105] on input "text" at bounding box center [746, 95] width 394 height 24
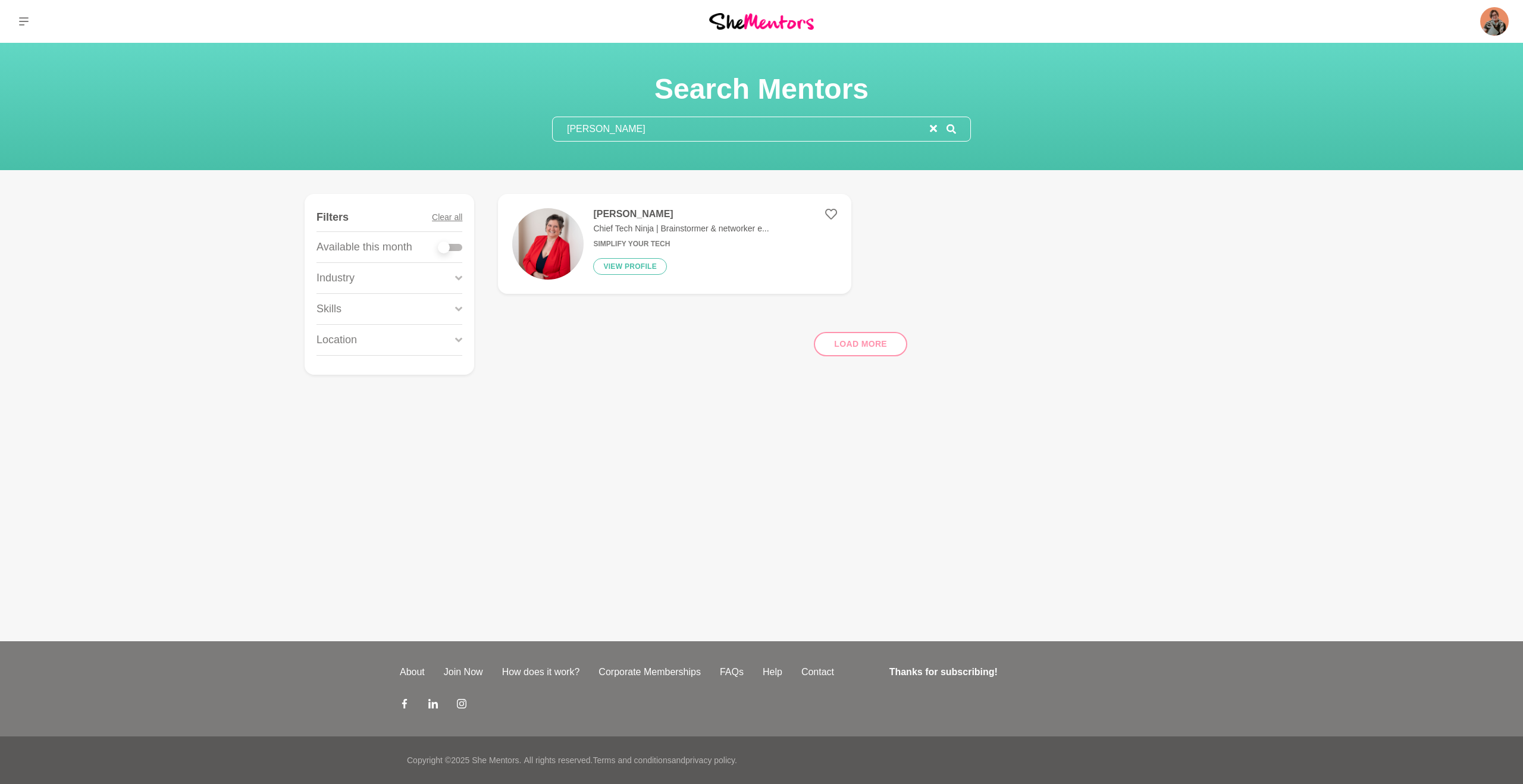
type input "kat milner"
click at [608, 224] on p "Chief Tech Ninja | Brainstormer & networker e..." at bounding box center [681, 228] width 176 height 12
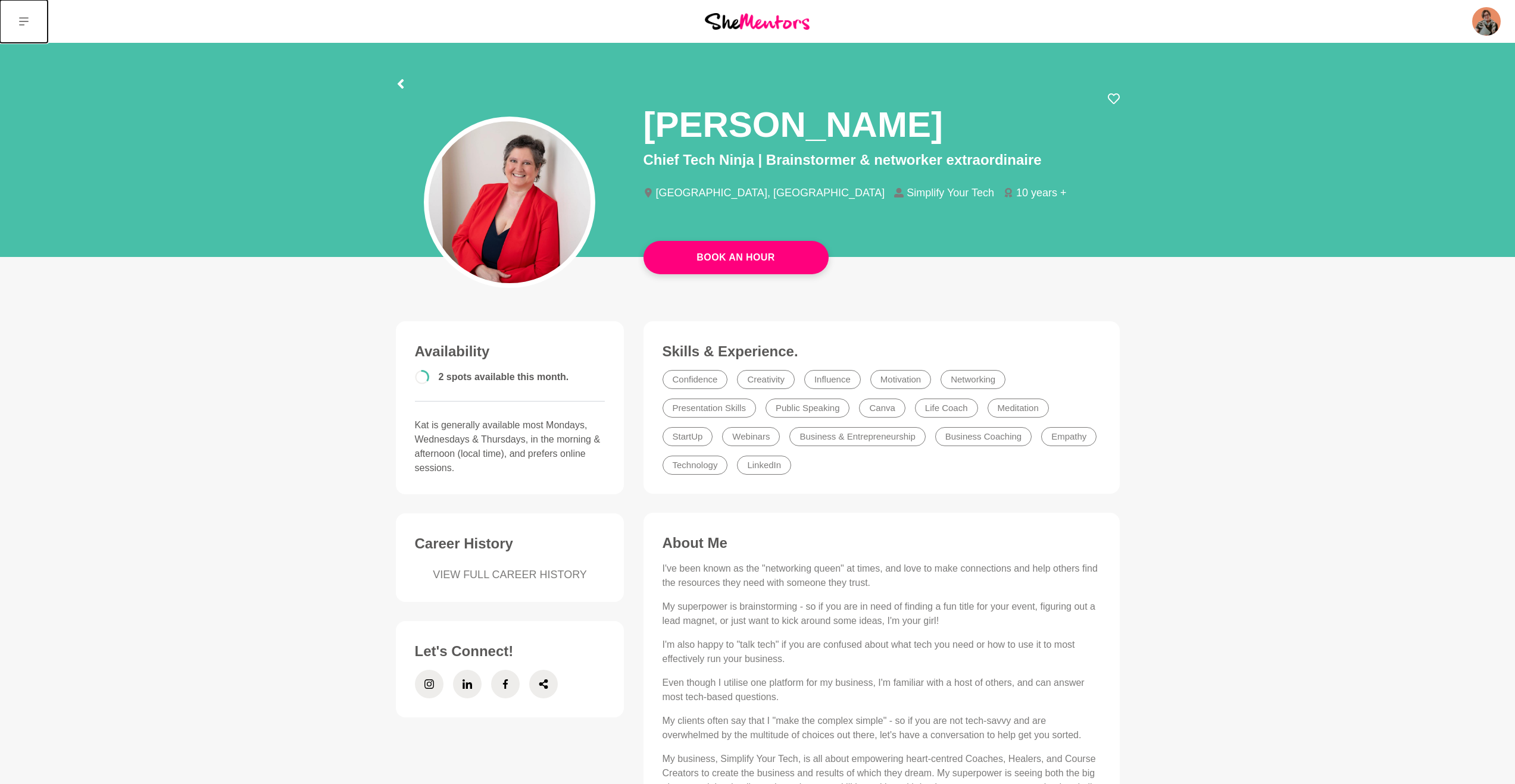
click at [20, 18] on icon at bounding box center [23, 21] width 9 height 9
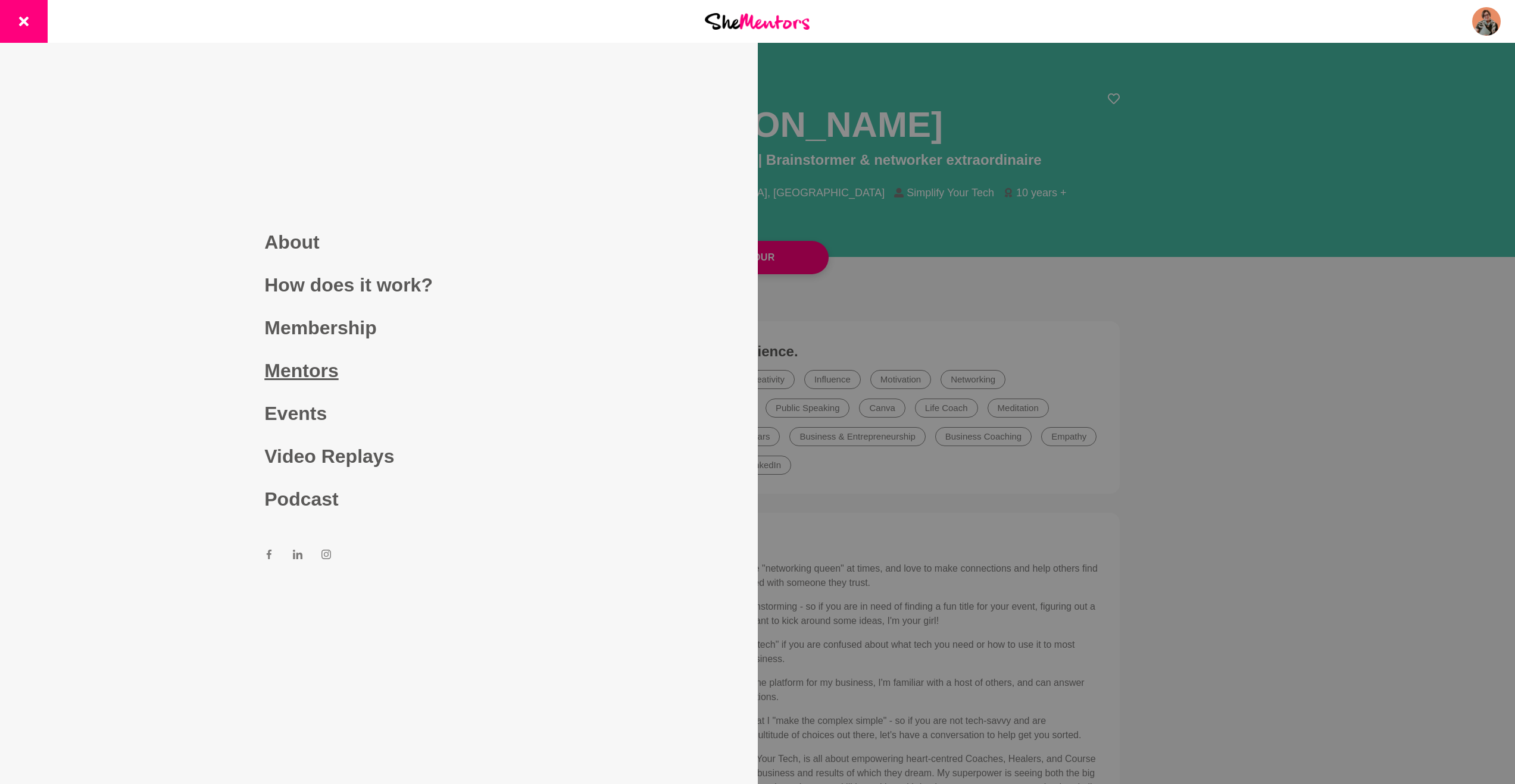
click at [305, 376] on link "Mentors" at bounding box center [379, 371] width 228 height 43
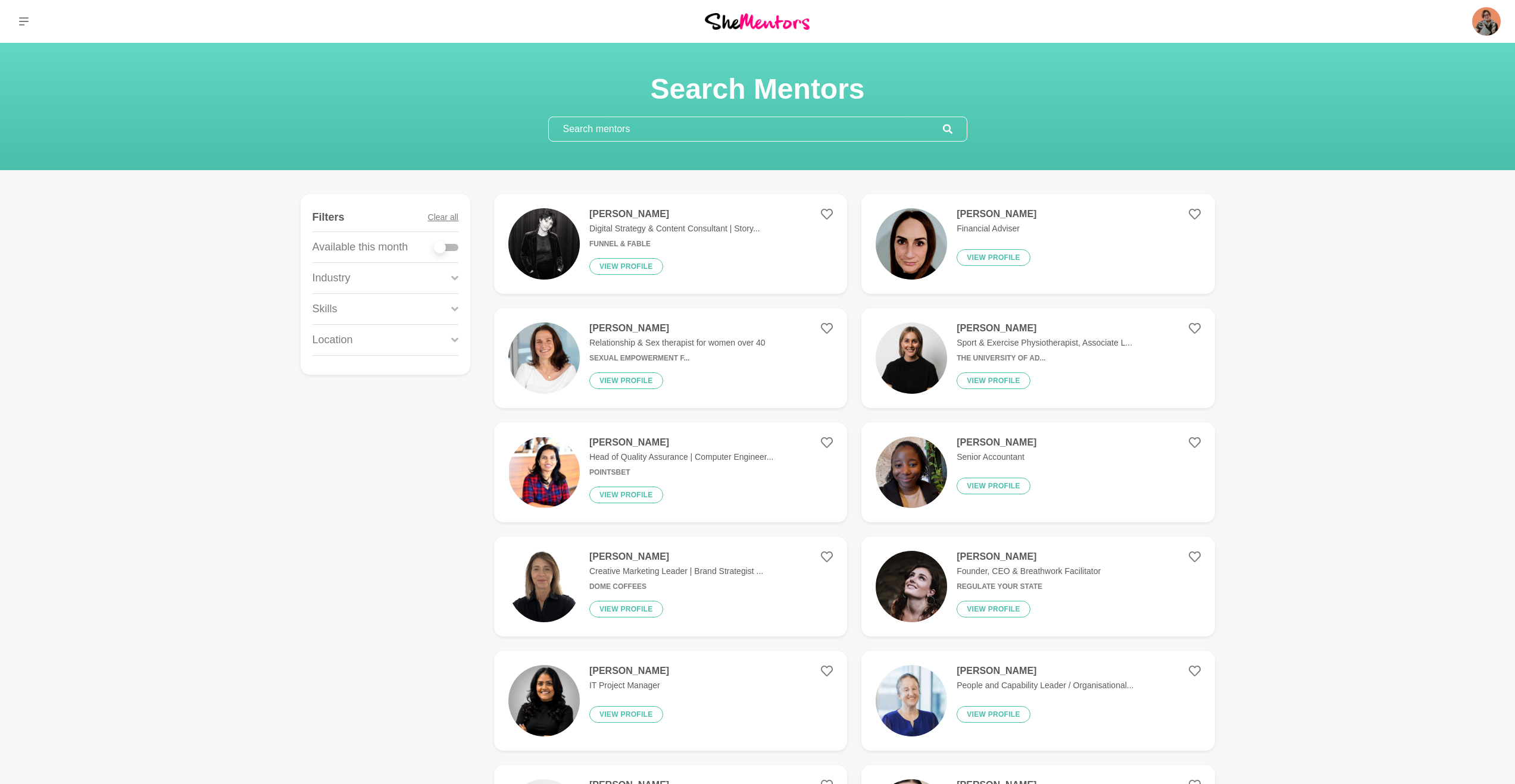
click at [608, 137] on input "text" at bounding box center [746, 129] width 394 height 24
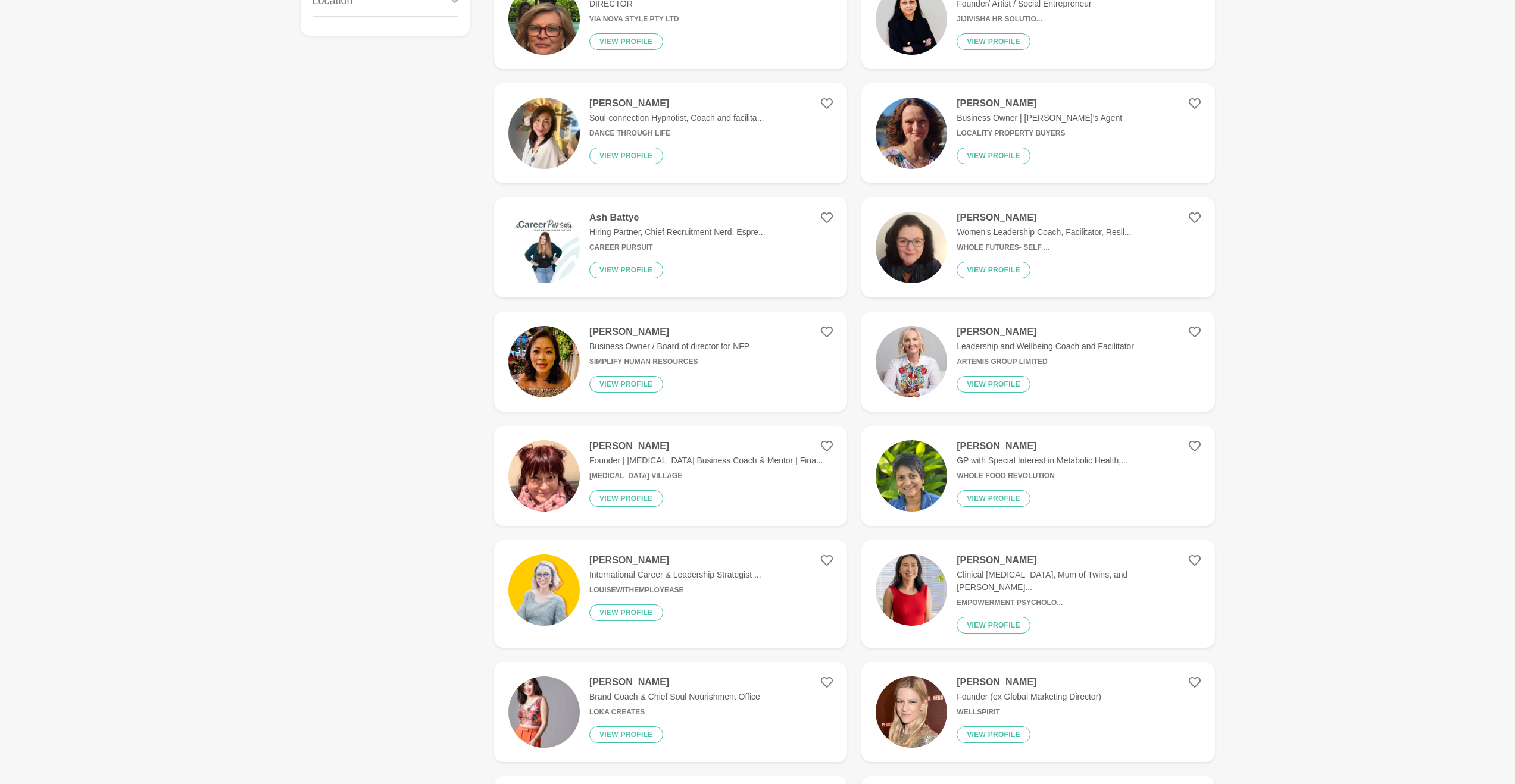
scroll to position [340, 0]
type input "email sequence"
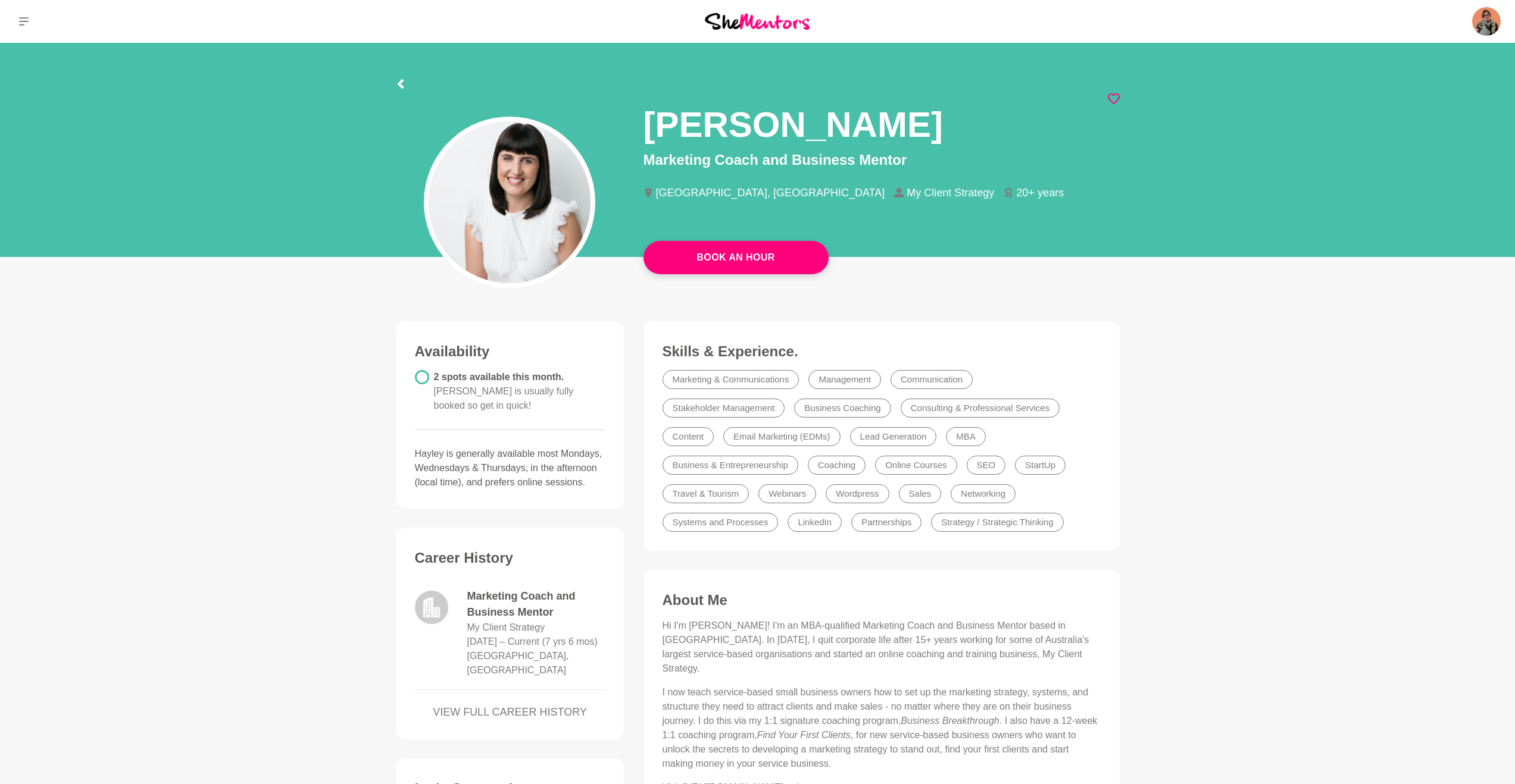
scroll to position [435, 0]
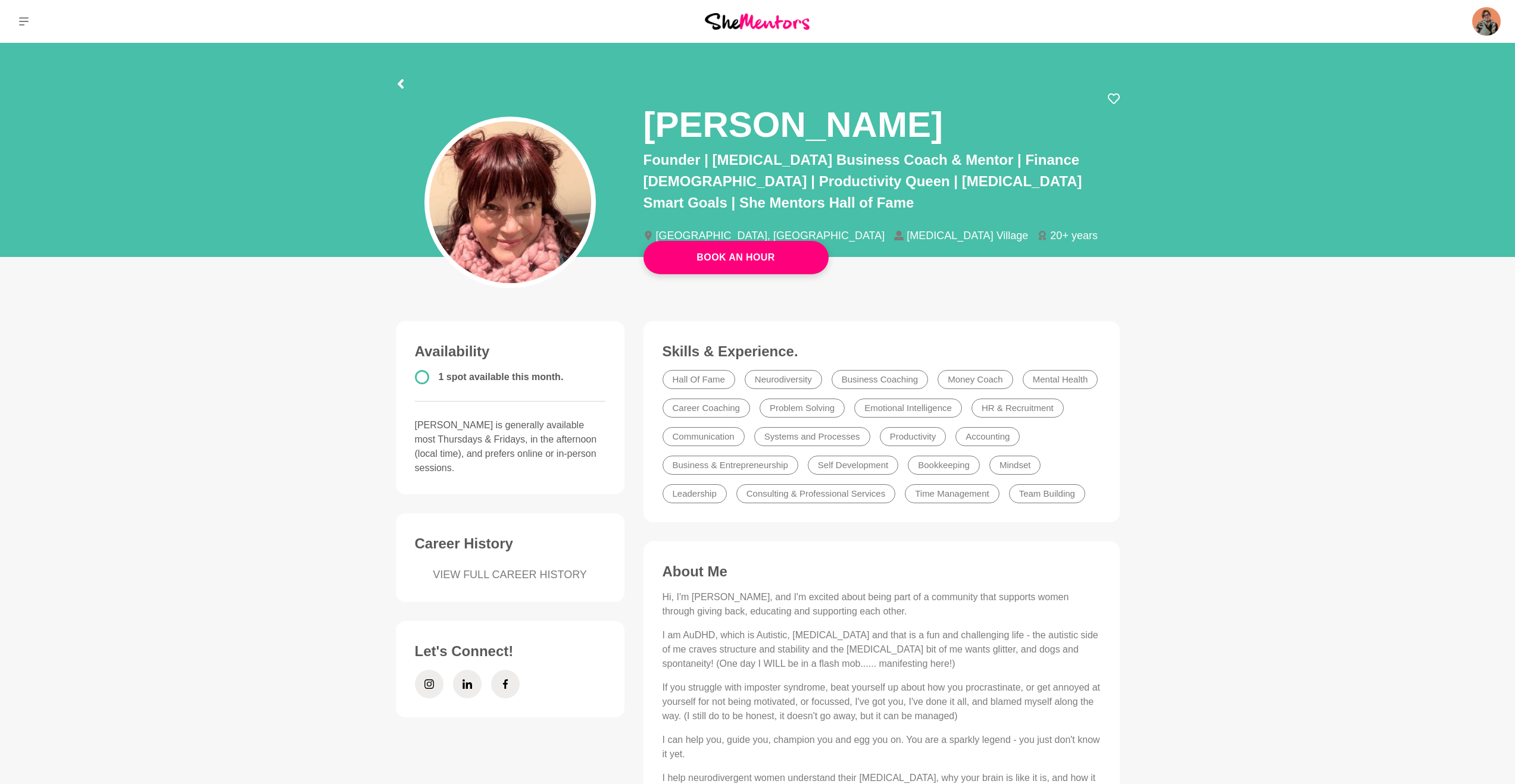
click at [972, 376] on li "Money Coach" at bounding box center [976, 379] width 76 height 19
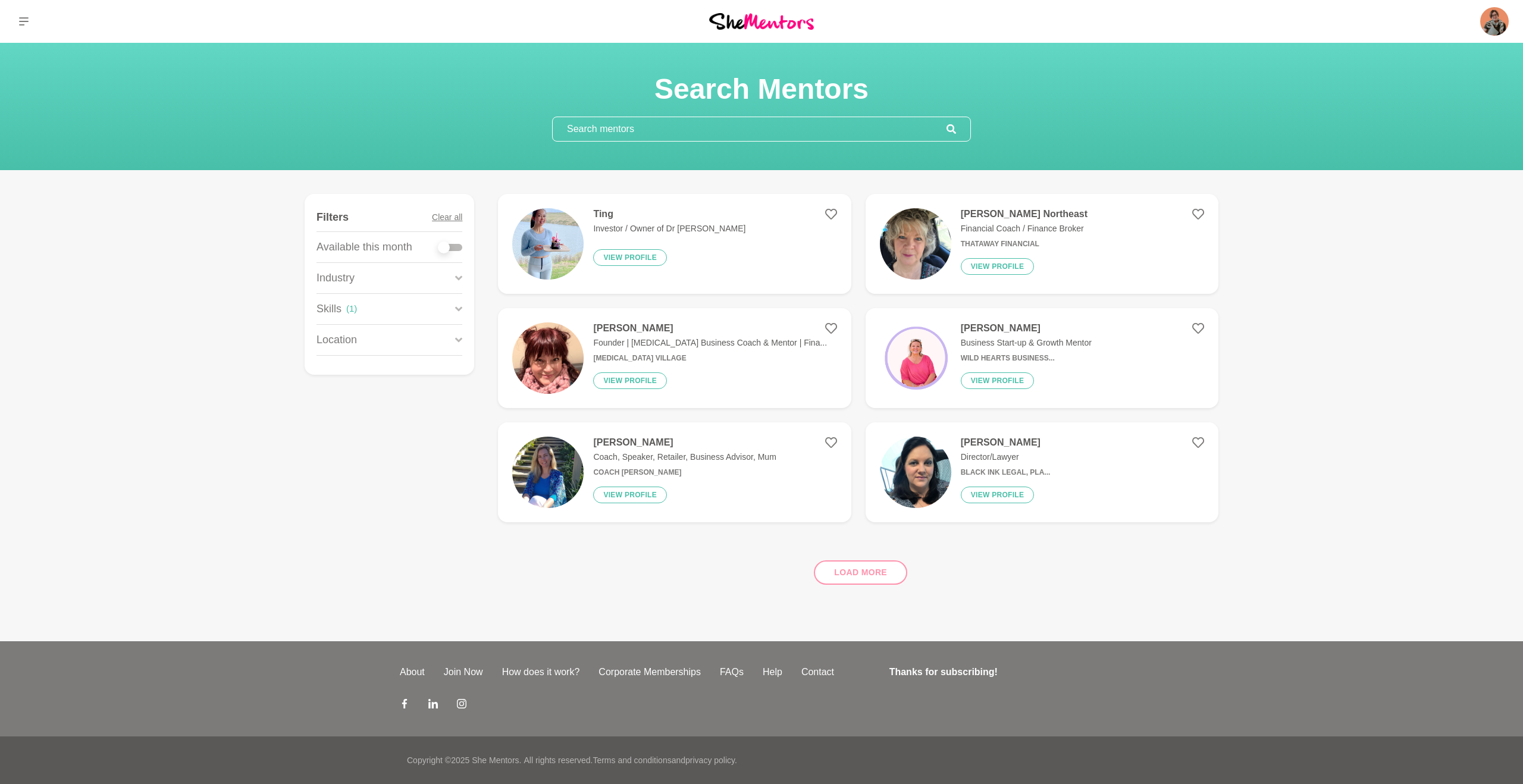
click at [987, 343] on p "Business Start-up & Growth Mentor" at bounding box center [1026, 342] width 131 height 12
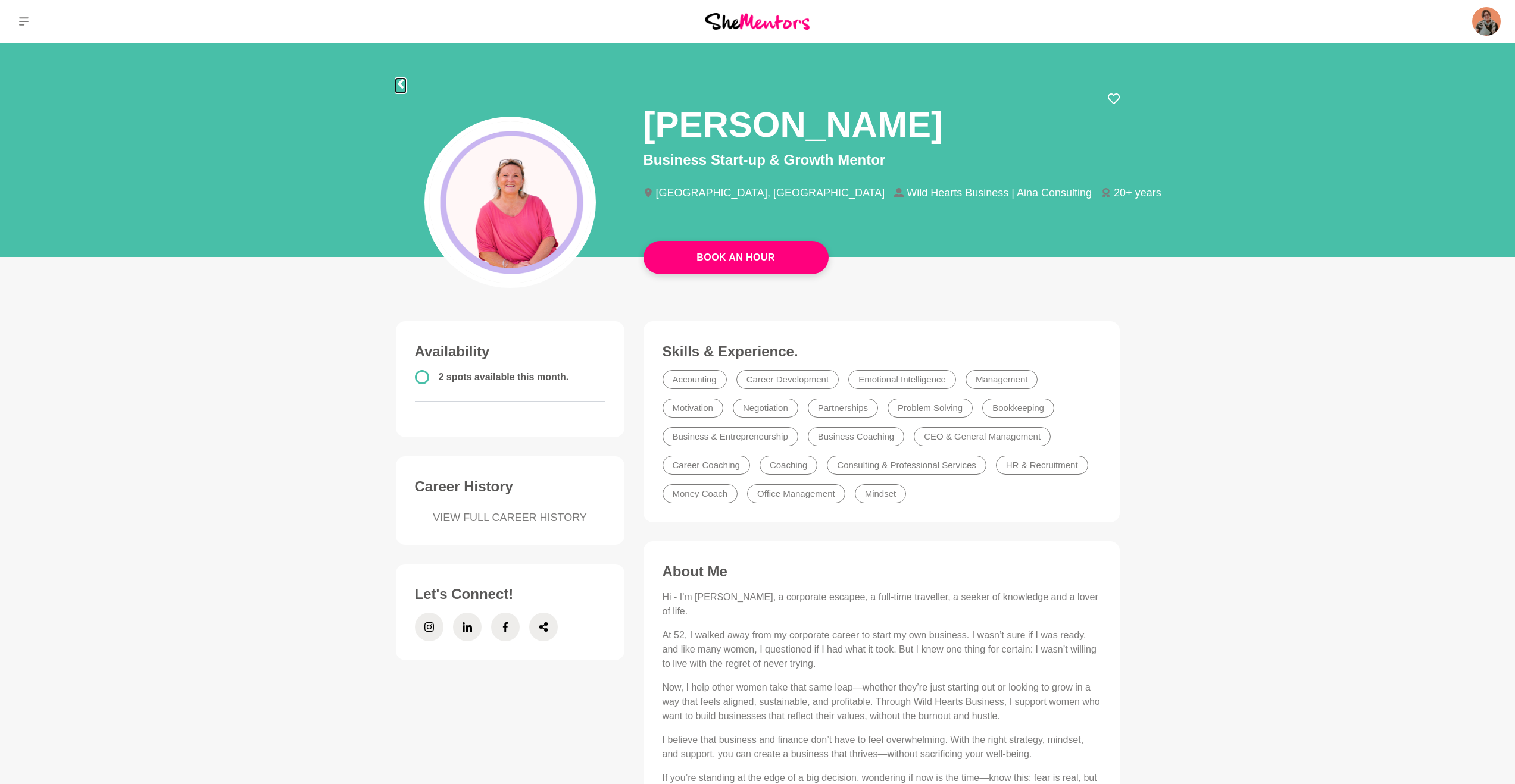
click at [400, 84] on icon at bounding box center [400, 84] width 6 height 9
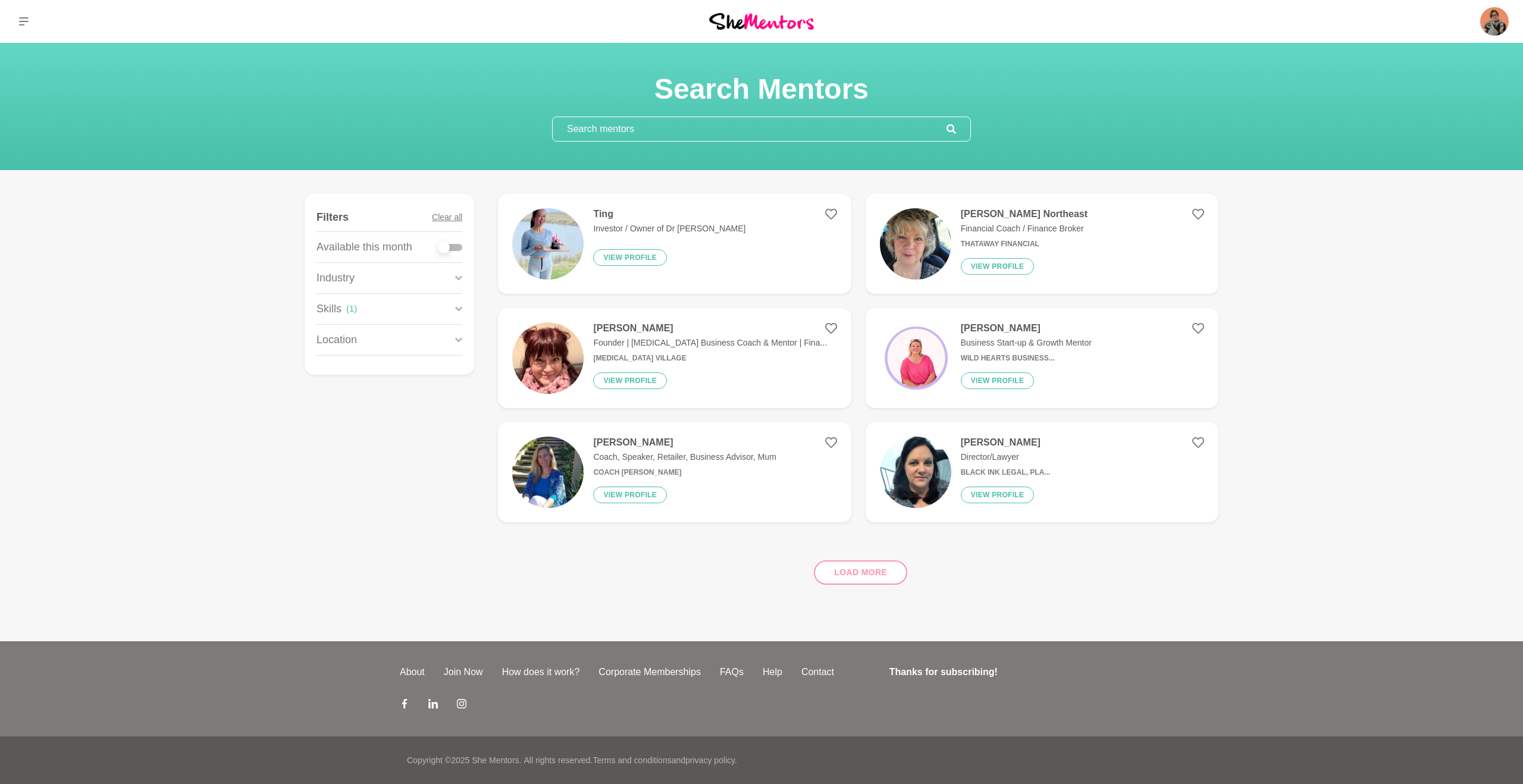
click at [658, 134] on input "text" at bounding box center [750, 129] width 394 height 24
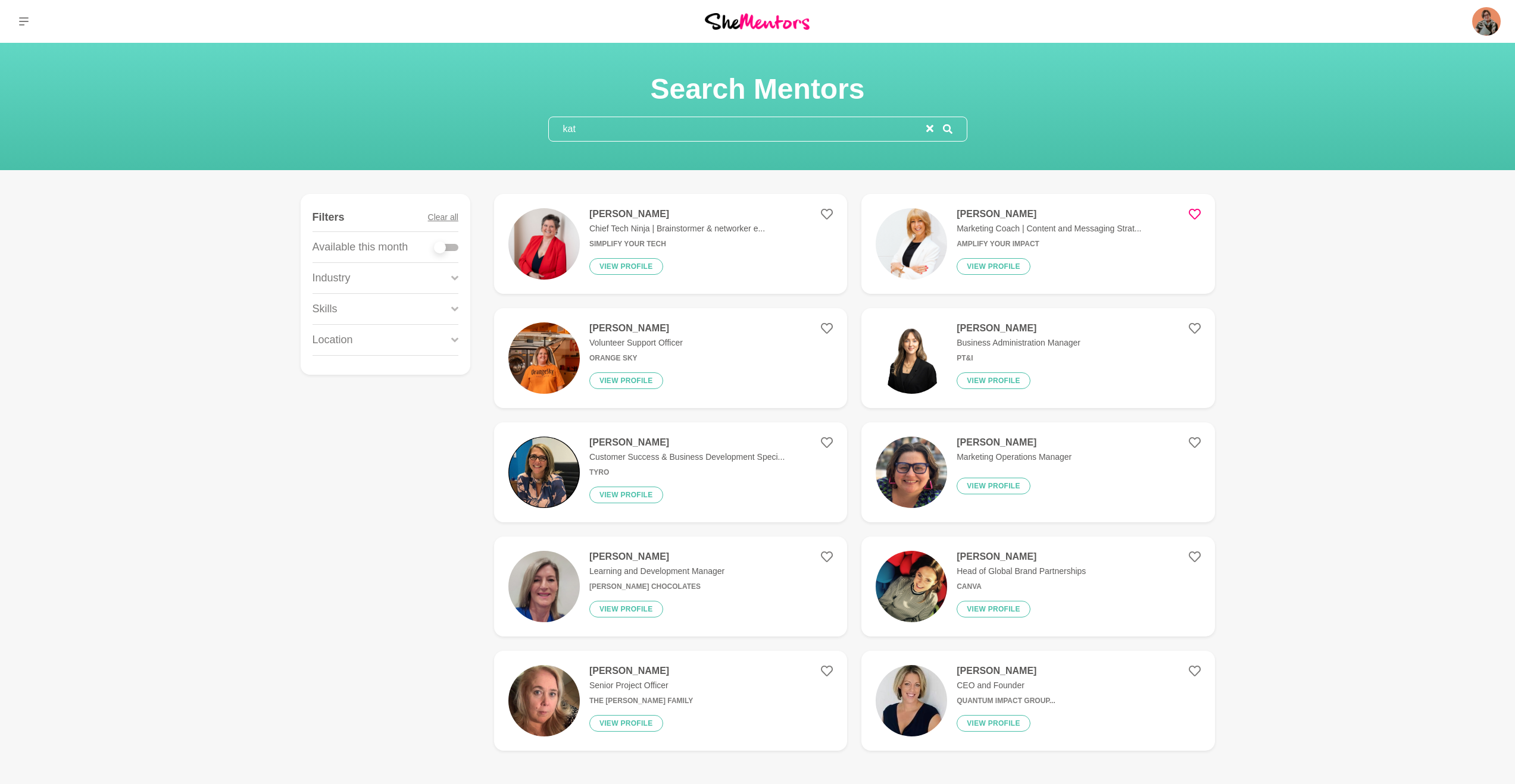
type input "kat"
click at [1002, 213] on h4 "[PERSON_NAME]" at bounding box center [1049, 214] width 185 height 12
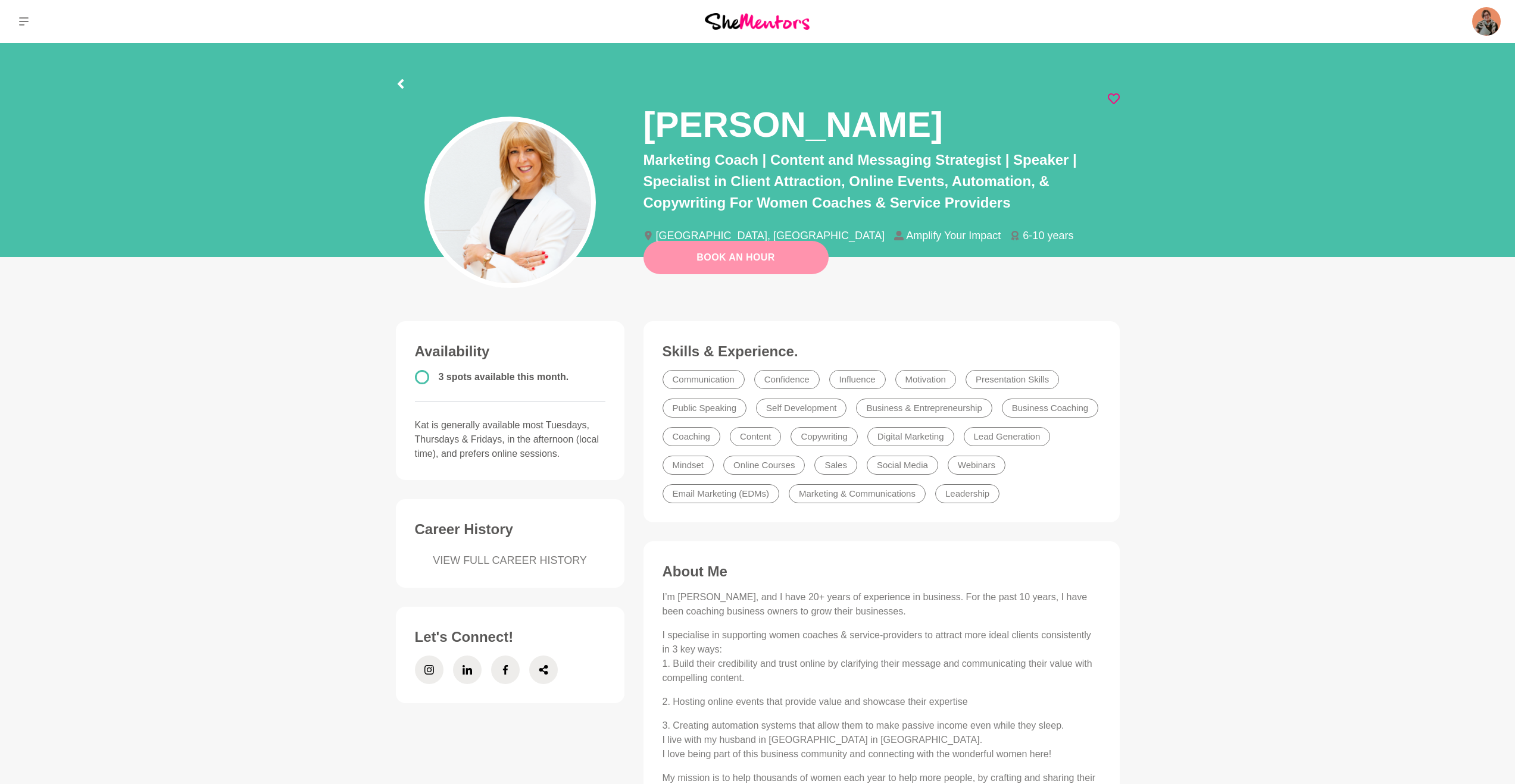
click at [775, 262] on link "Book An Hour" at bounding box center [736, 258] width 185 height 33
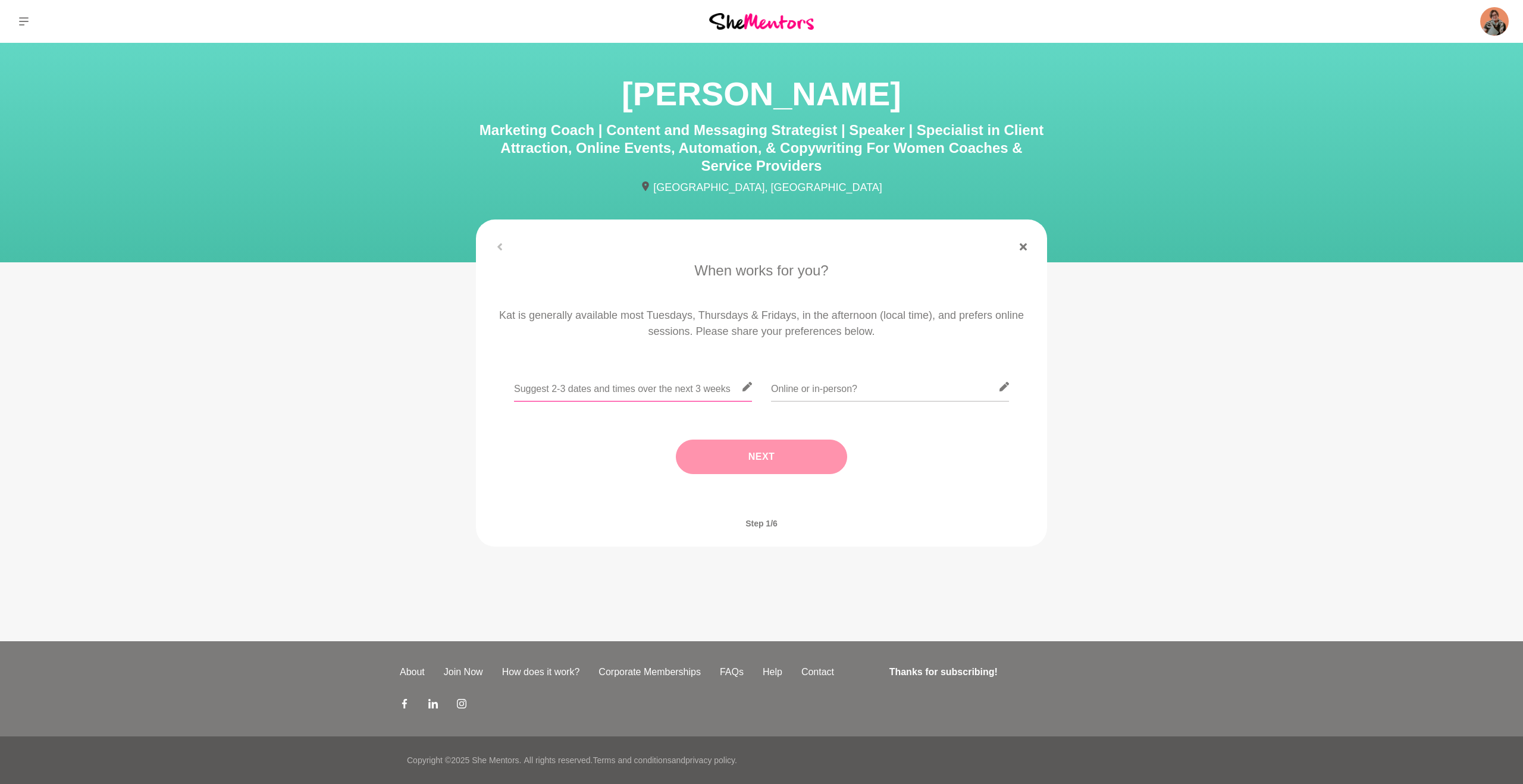
click at [701, 389] on input "text" at bounding box center [633, 387] width 238 height 29
click at [683, 392] on input "Tuesdays are my day off from our main business" at bounding box center [633, 387] width 238 height 29
click at [737, 390] on input "Tuesdays are my day off from our main cafe business" at bounding box center [633, 387] width 238 height 29
paste input "é business, so any [DATE] works for me. I’m flexible with timing—just let me kn…"
type input "Tuesdays are my day off from our main café business, so any [DATE] works for me…"
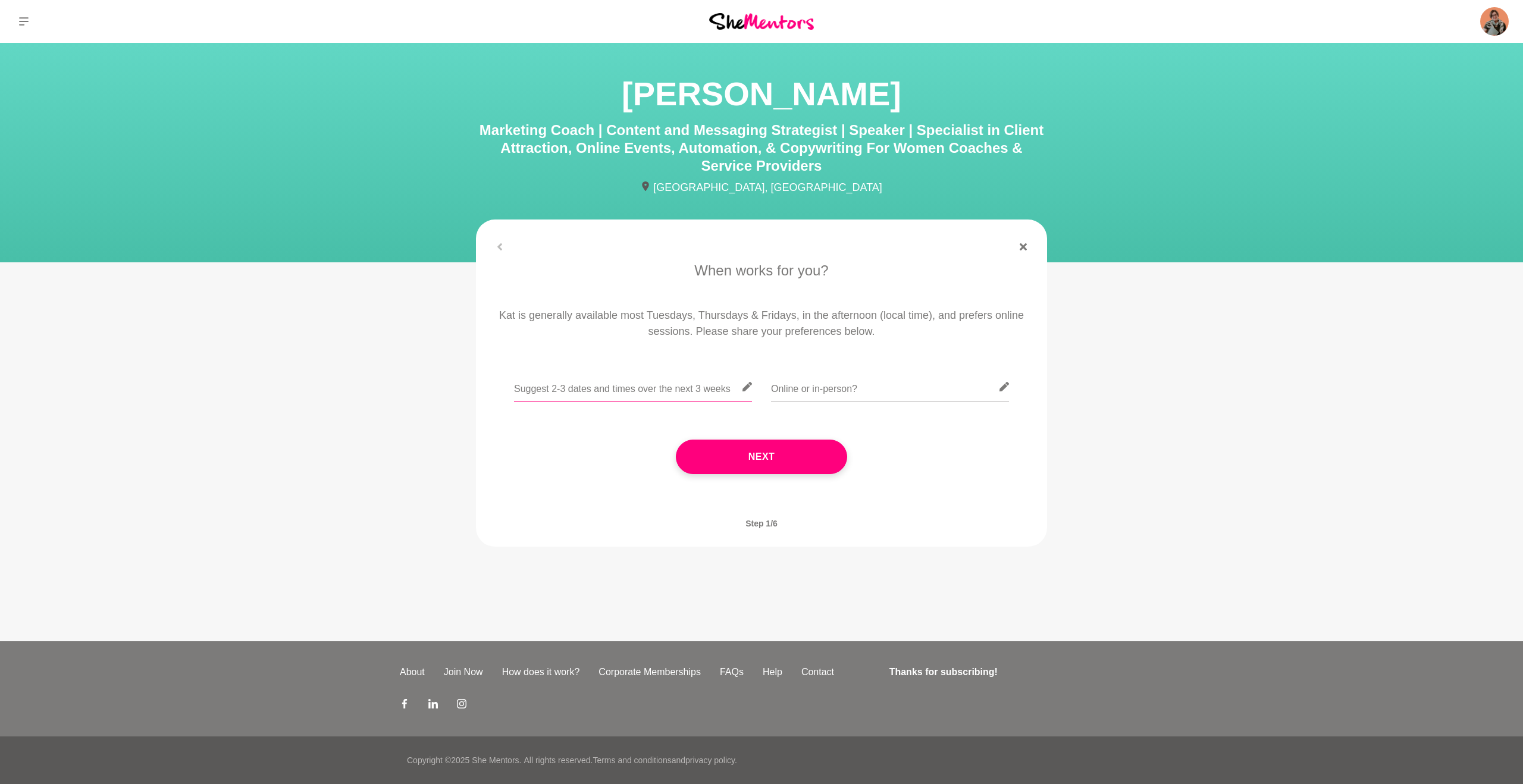
paste input "Tuesdays are my day off from our main café business, so any [DATE] works for me…"
type input "Tuesdays are my day off from our main café business, so any [DATE] works for me…"
click at [833, 388] on input "text" at bounding box center [890, 387] width 238 height 29
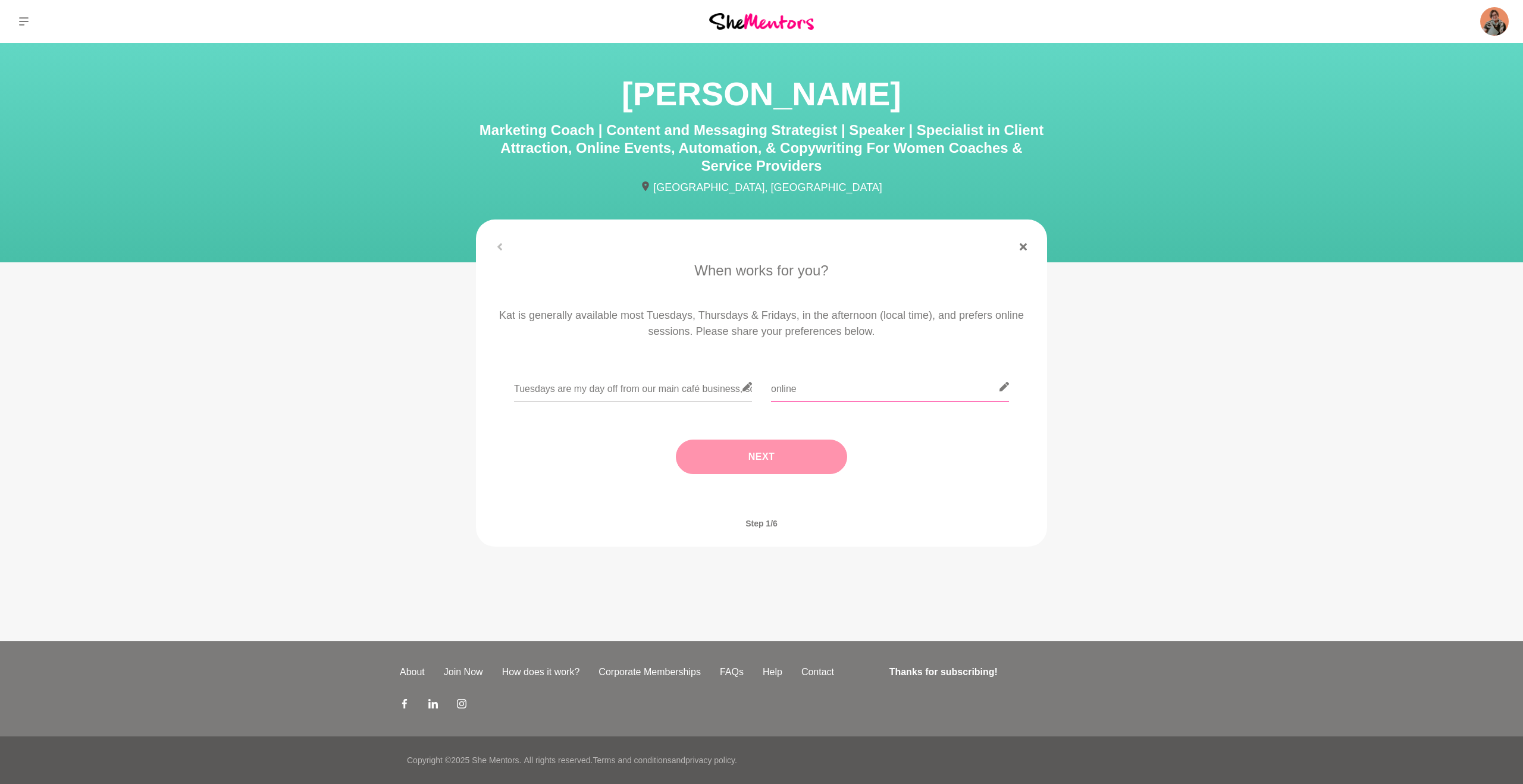
type input "online"
click at [801, 462] on button "Next" at bounding box center [762, 456] width 171 height 34
click at [751, 392] on input "text" at bounding box center [762, 387] width 238 height 29
type input "[GEOGRAPHIC_DATA], [GEOGRAPHIC_DATA]"
click at [786, 461] on button "Next" at bounding box center [762, 456] width 171 height 34
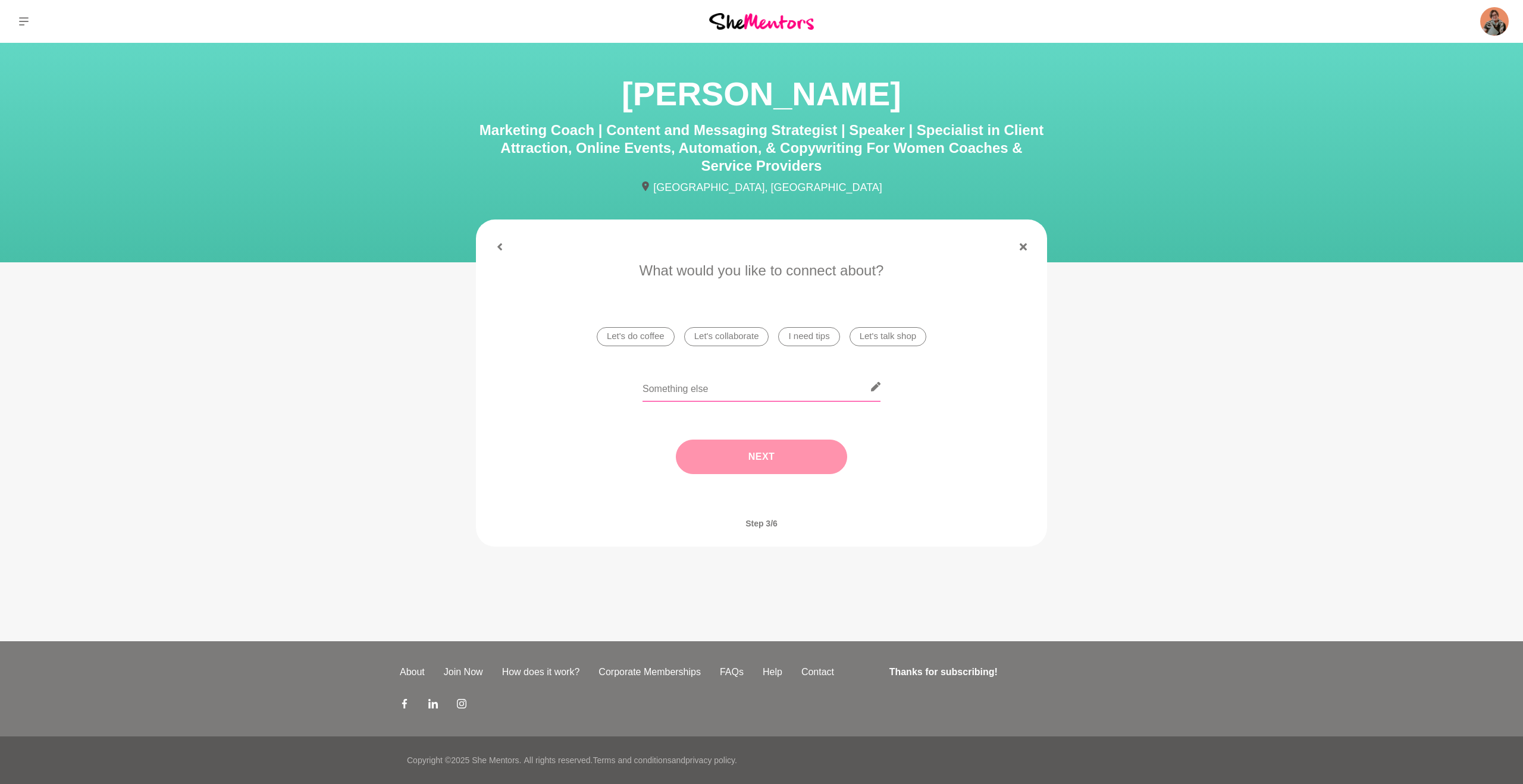
click at [822, 381] on input "text" at bounding box center [762, 387] width 238 height 29
click at [830, 389] on input "I'd love to talk about how best structure the workshop" at bounding box center [762, 387] width 238 height 29
drag, startPoint x: 863, startPoint y: 389, endPoint x: 905, endPoint y: 389, distance: 42.0
click at [905, 389] on div "I'd love to talk about how best structure the online workshop" at bounding box center [762, 395] width 538 height 44
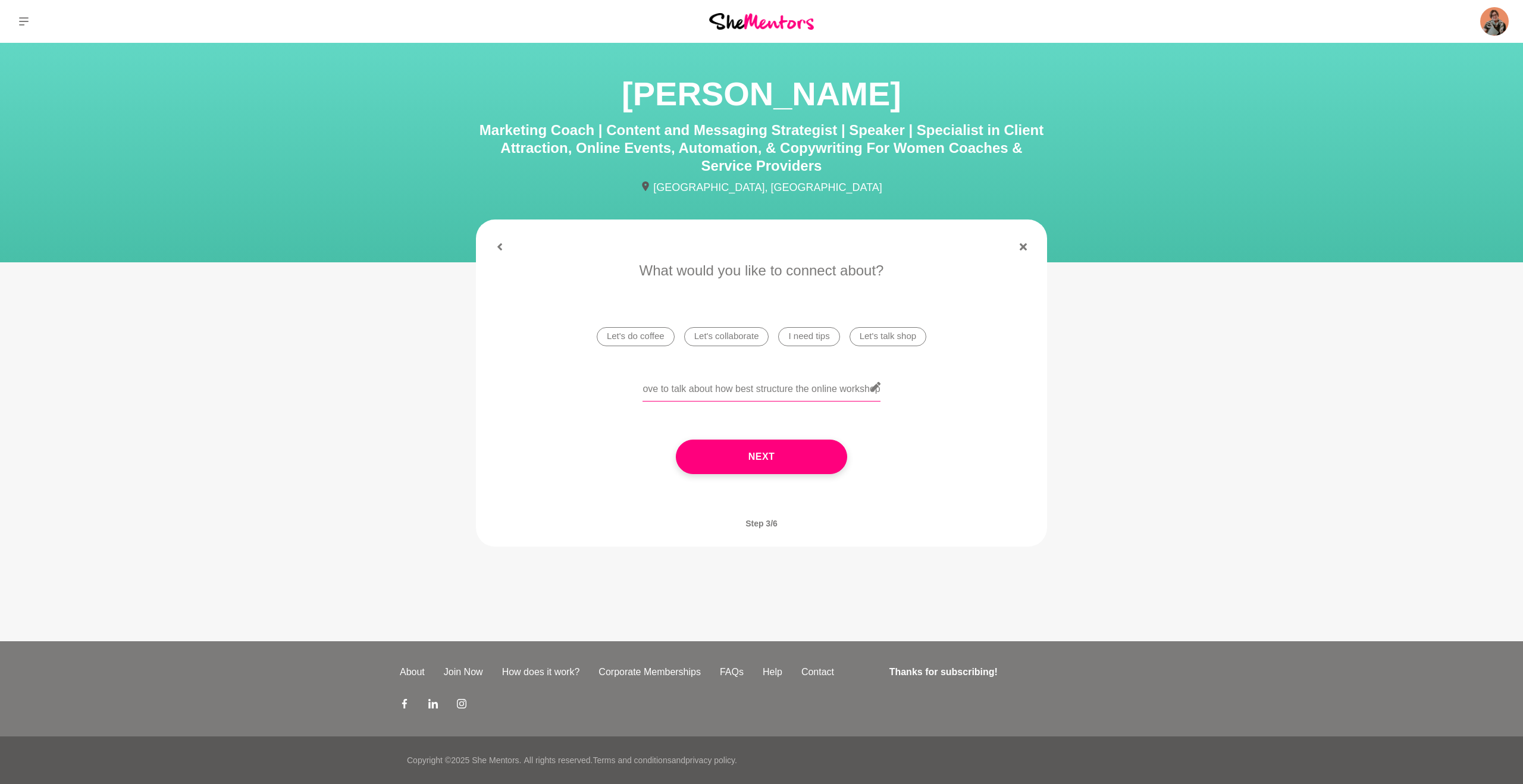
drag, startPoint x: 687, startPoint y: 389, endPoint x: 918, endPoint y: 400, distance: 231.3
click at [918, 400] on div "I'd love to talk about how best structure the online workshop" at bounding box center [762, 395] width 538 height 44
click at [706, 395] on input "I'd love to share my thoughts on how to structure an online workshop and get yo…" at bounding box center [762, 387] width 238 height 29
paste input "’d love to share my ideas on structuring an online workshop and get your feedba…"
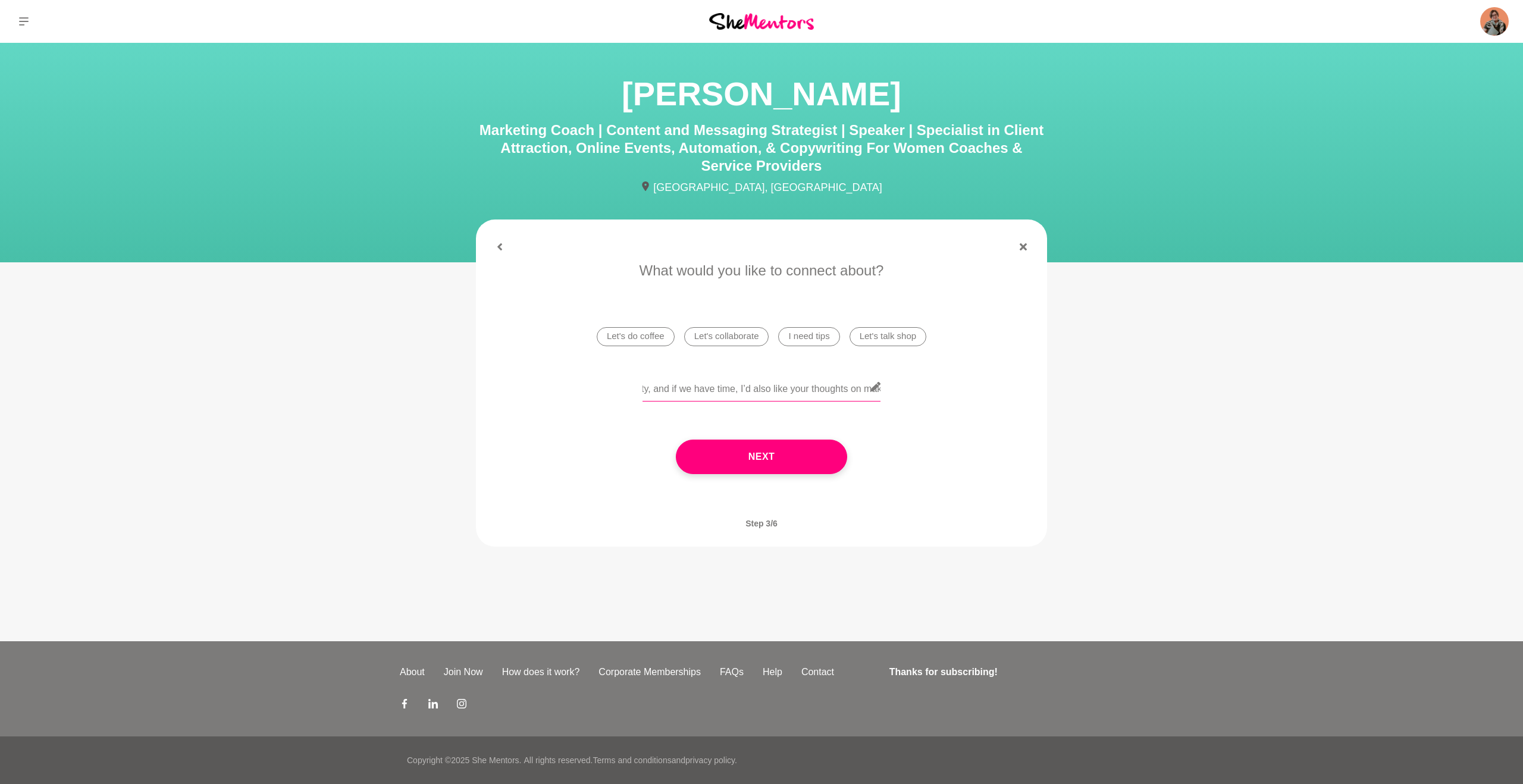
scroll to position [0, 610]
drag, startPoint x: 709, startPoint y: 392, endPoint x: 691, endPoint y: 389, distance: 18.2
click at [691, 389] on input "I’d love to share my ideas on structuring an online workshop and get your feedb…" at bounding box center [762, 387] width 238 height 29
click at [772, 392] on input "I’d love to share my ideas on structuring an online workshop and get your feedb…" at bounding box center [762, 387] width 238 height 29
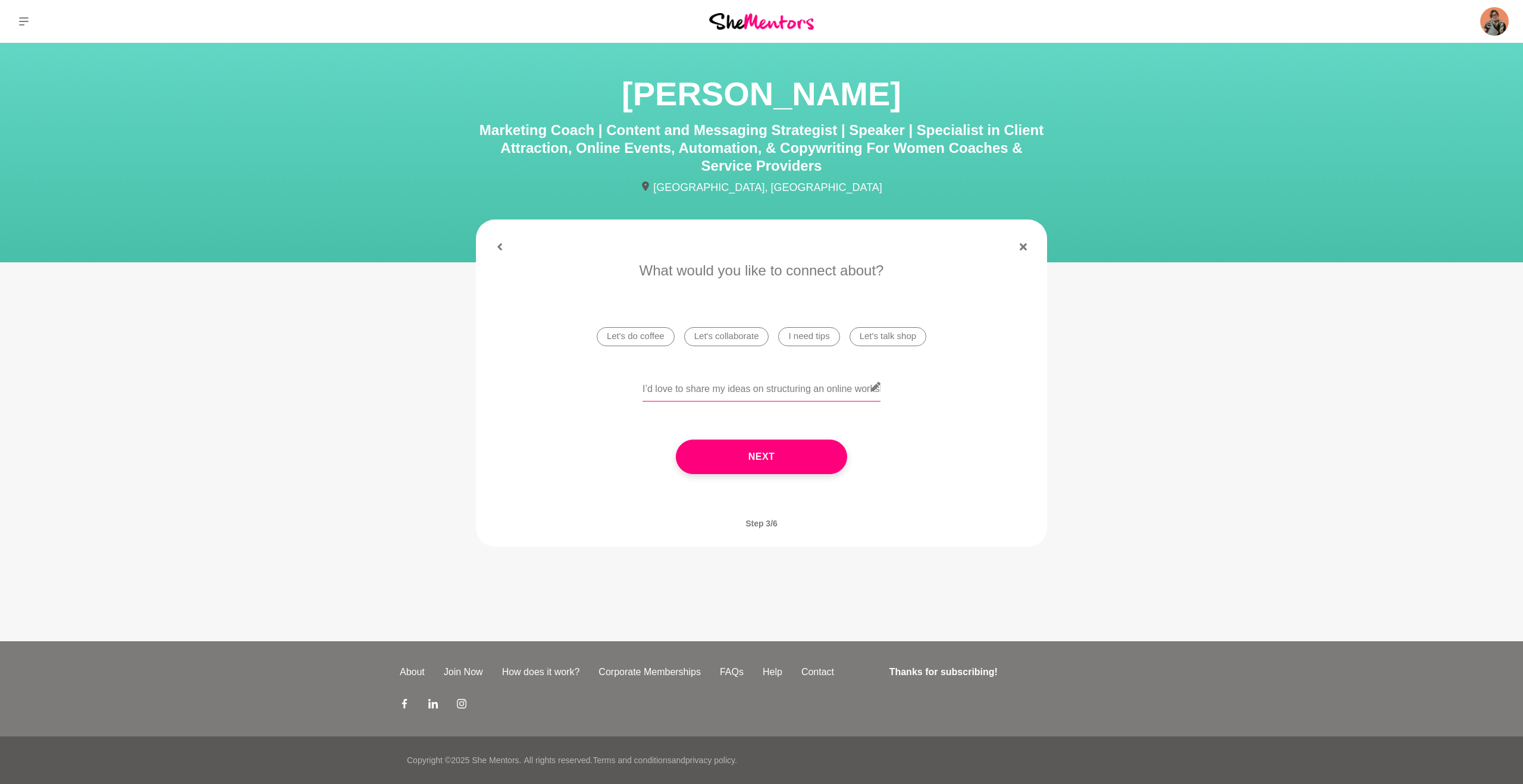
click at [645, 389] on input "I’d love to share my ideas on structuring an online workshop and get your feedb…" at bounding box center [762, 387] width 238 height 29
paste input "I’ve got an opportunity to present for a NZ networking community,"
click at [666, 371] on div "What would you like to connect about? Let's do coffee Let's collaborate I need …" at bounding box center [762, 379] width 552 height 238
click at [666, 389] on input "I’ve got an opportunity to present for a NZ networking community.I’d love to sh…" at bounding box center [762, 387] width 238 height 29
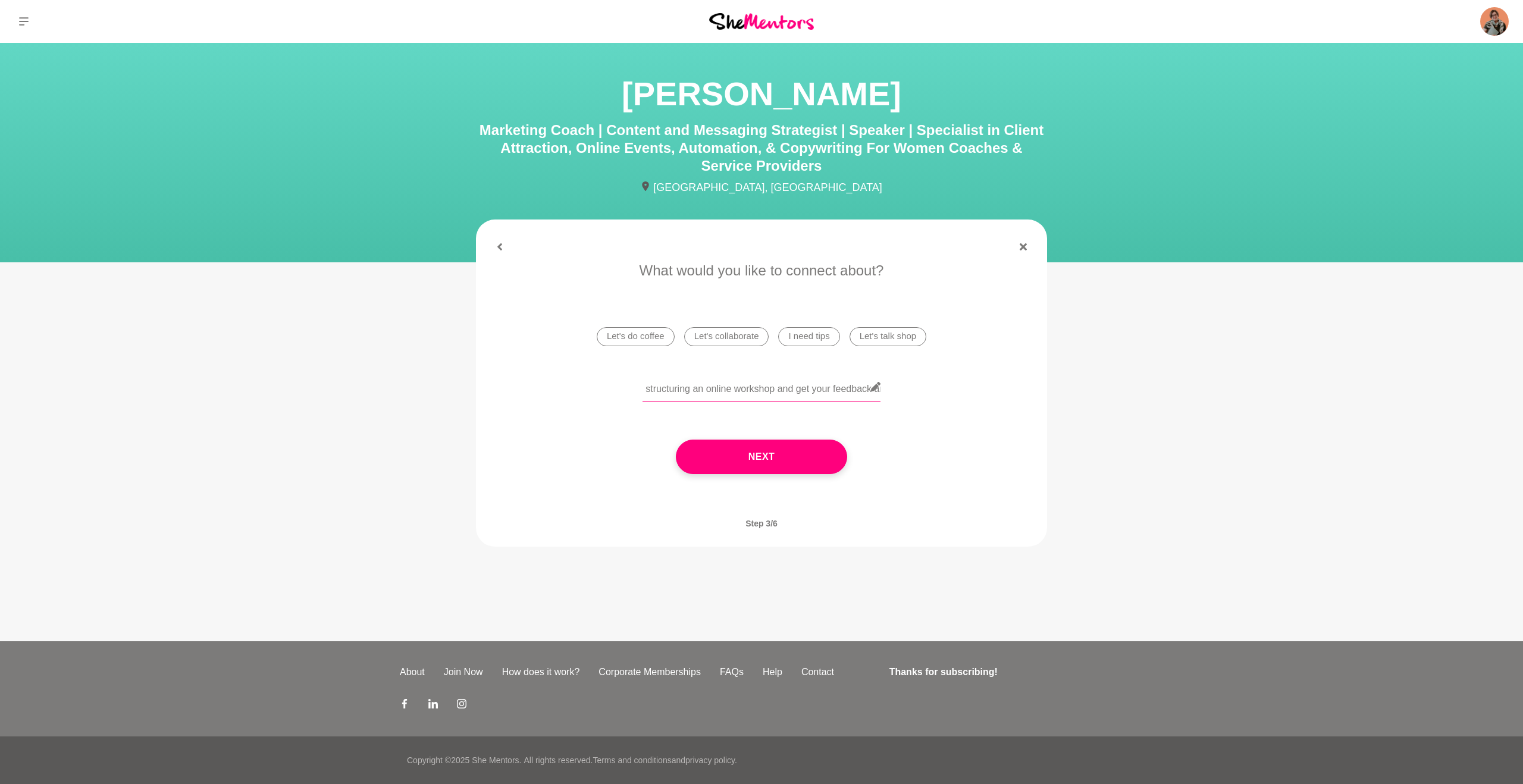
click at [713, 390] on input "I’ve got an opportunity to present for a NZ networking community.I’d love to sh…" at bounding box center [762, 387] width 238 height 29
click at [732, 387] on input "I’ve got an opportunity to present for a NZ networking community.I’d love to sh…" at bounding box center [762, 387] width 238 height 29
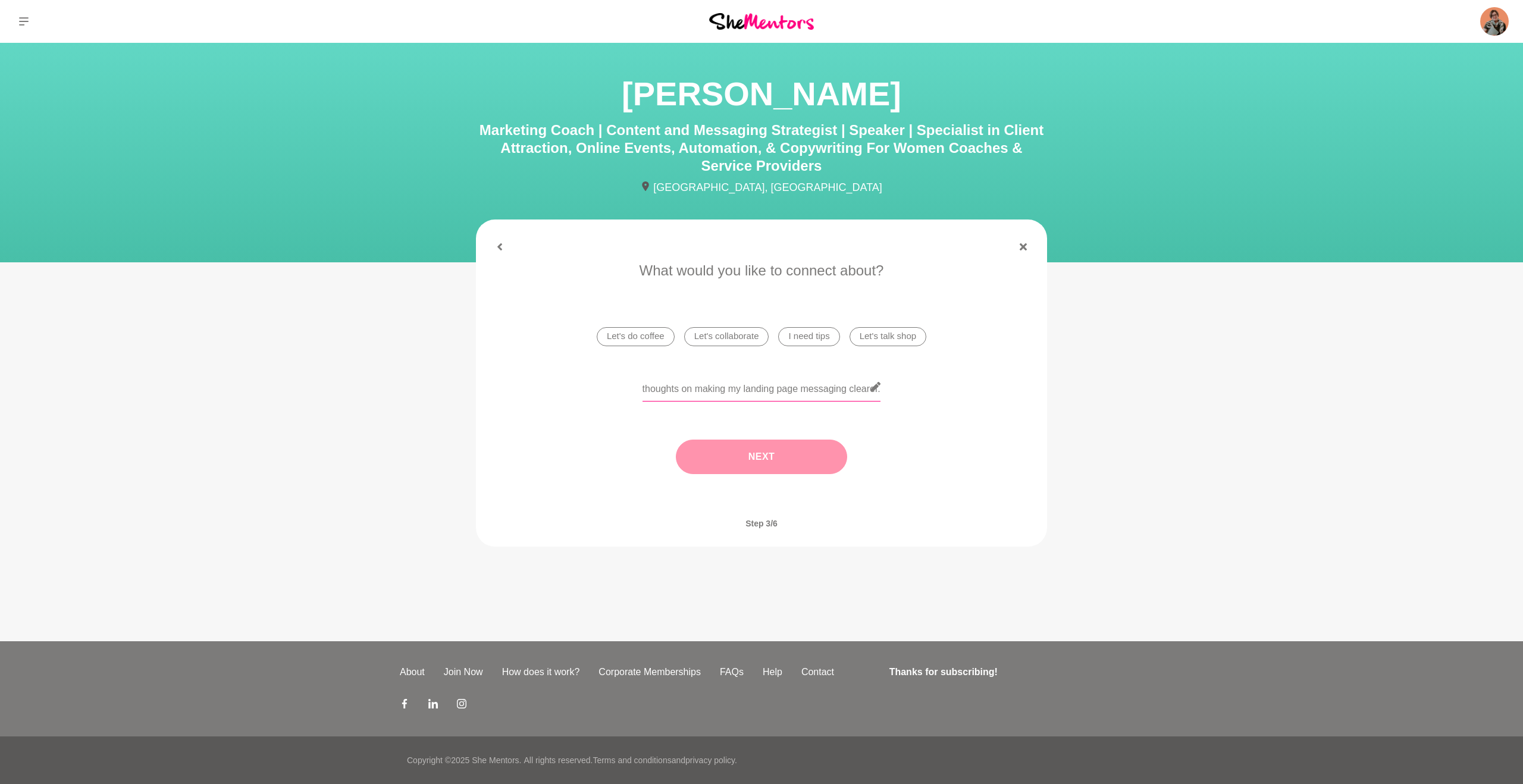
type input "I’ve got an opportunity to present for a NZ networking community.I’d love to sh…"
click at [739, 456] on button "Next" at bounding box center [762, 456] width 171 height 34
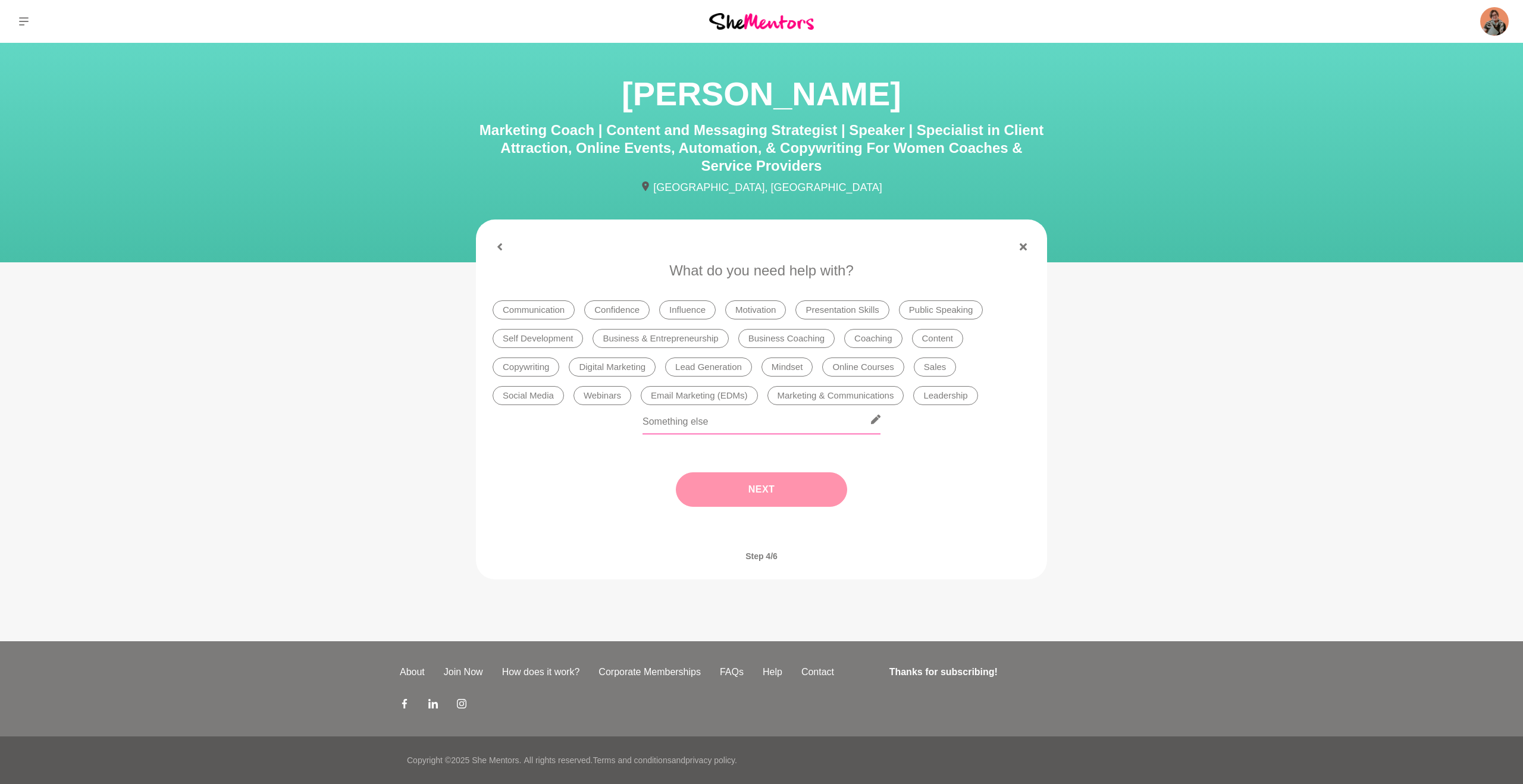
click at [683, 425] on input "text" at bounding box center [762, 420] width 238 height 29
type input "I need help with the"
click at [521, 368] on li "Copywriting" at bounding box center [526, 367] width 67 height 19
click at [816, 308] on li "Presentation Skills" at bounding box center [842, 310] width 94 height 19
click at [786, 370] on li "Mindset" at bounding box center [787, 367] width 52 height 19
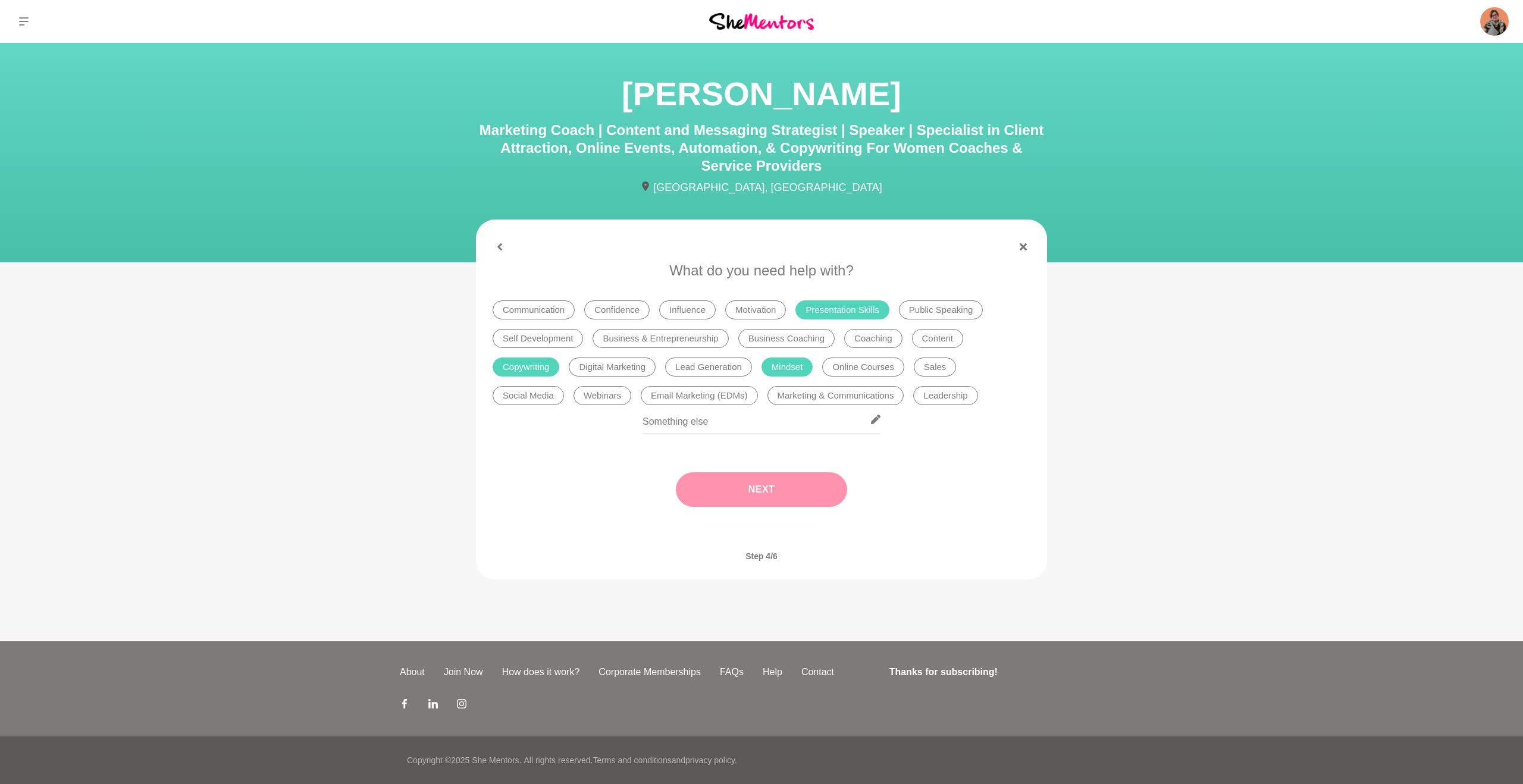
click at [772, 500] on button "Next" at bounding box center [762, 489] width 171 height 34
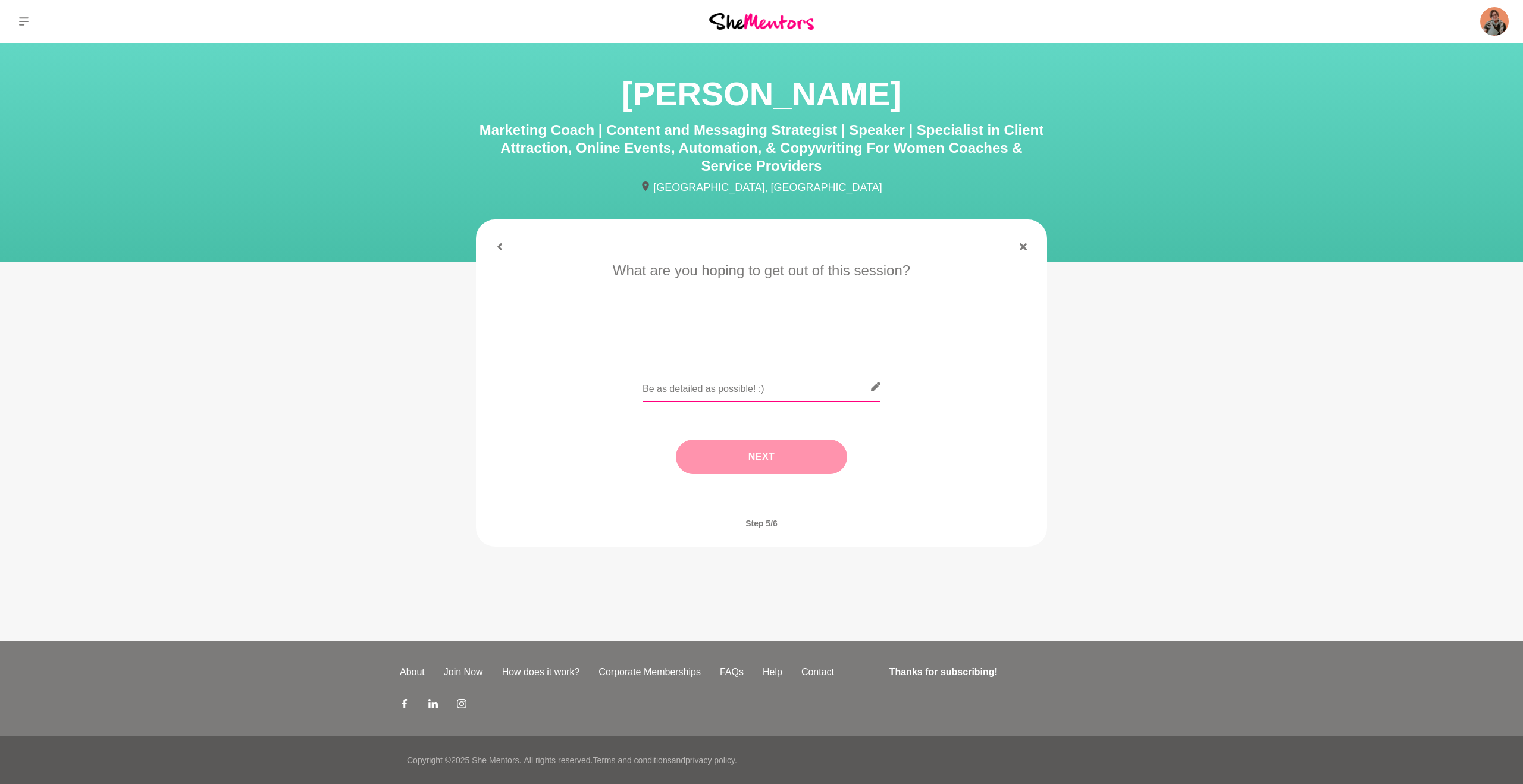
click at [693, 393] on input "text" at bounding box center [762, 387] width 238 height 29
click at [643, 388] on input "I would love to get your feedback on my workshop idea." at bounding box center [762, 387] width 238 height 29
paste input "that I’d love to hear"
type input "My main goal is that I’d love to hear your feedback on my workshop idea."
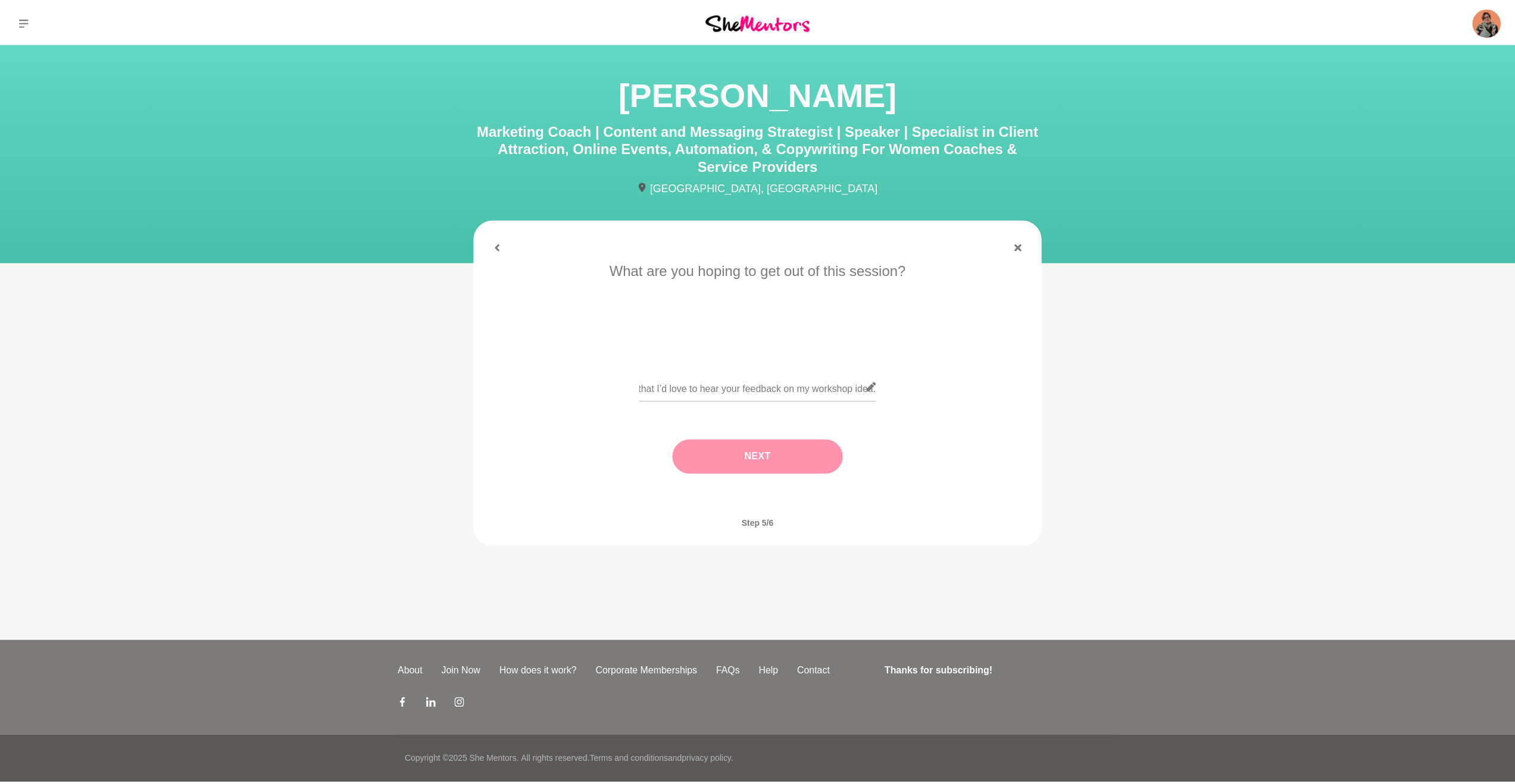
scroll to position [0, 0]
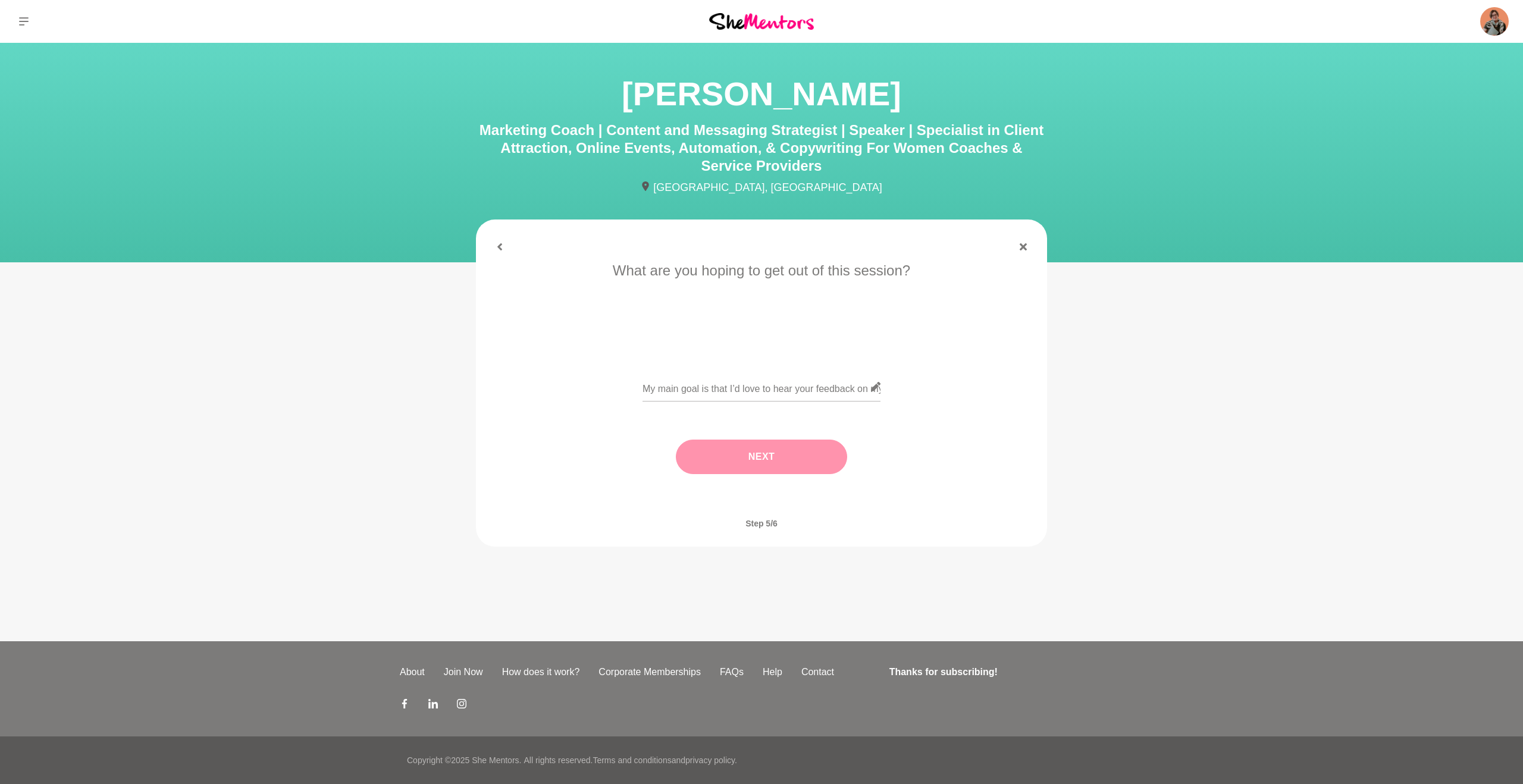
click at [747, 455] on button "Next" at bounding box center [762, 456] width 171 height 34
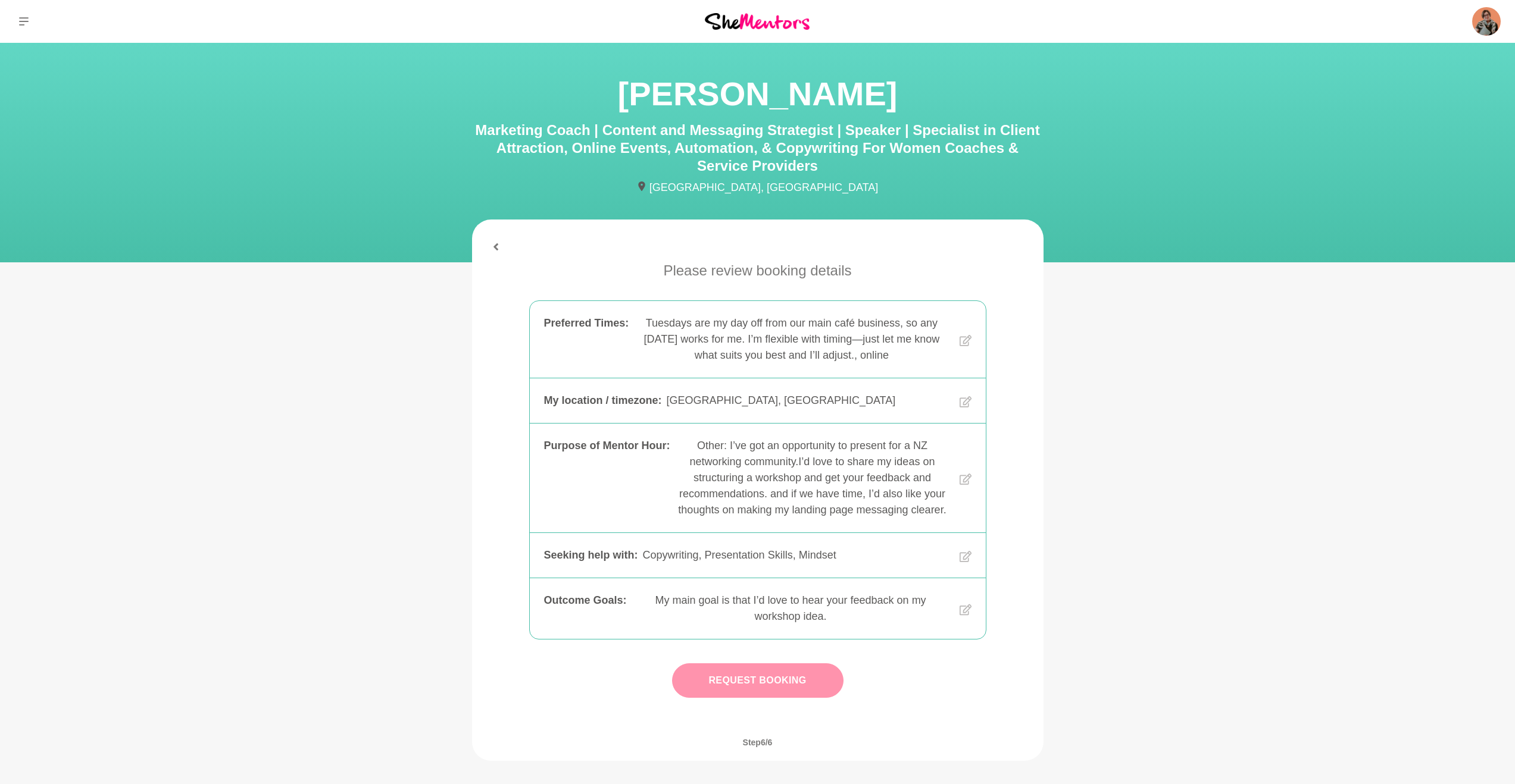
click at [758, 687] on button "Request Booking" at bounding box center [758, 680] width 172 height 34
